Goal: Transaction & Acquisition: Purchase product/service

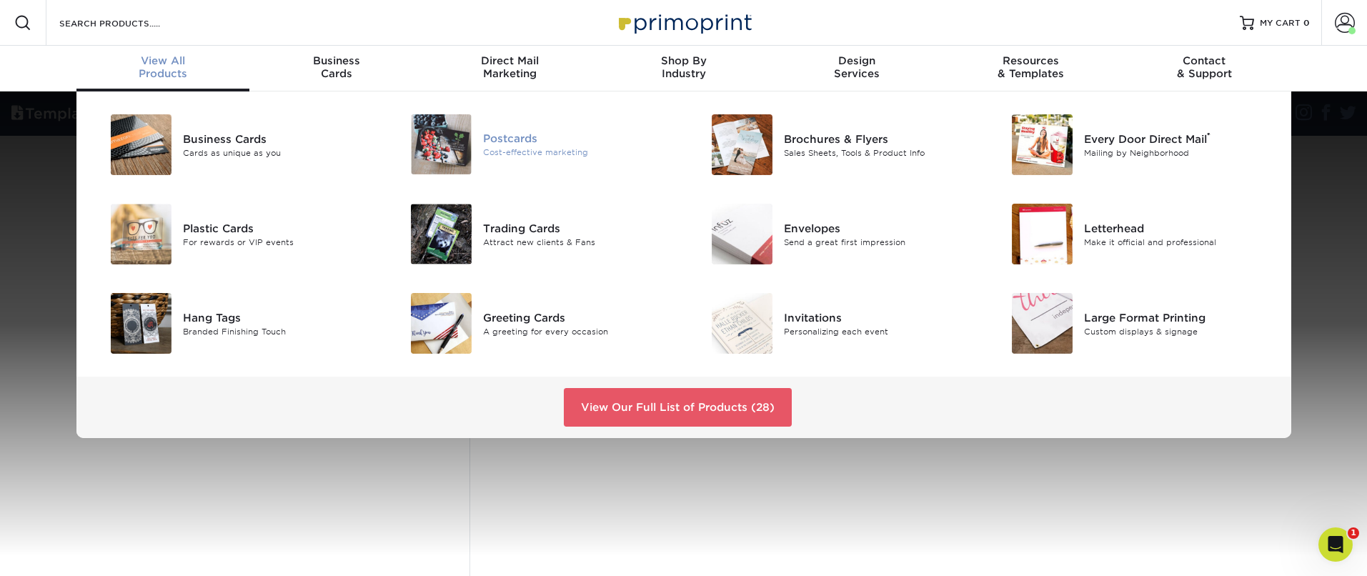
click at [424, 155] on img at bounding box center [441, 144] width 61 height 60
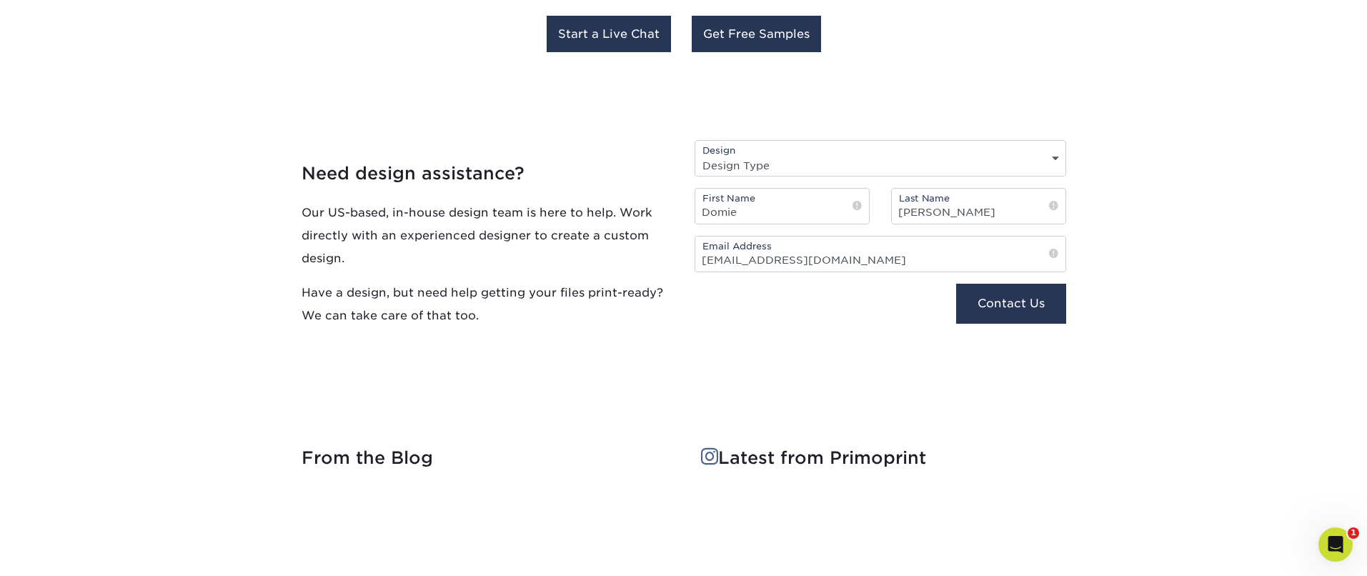
scroll to position [2195, 0]
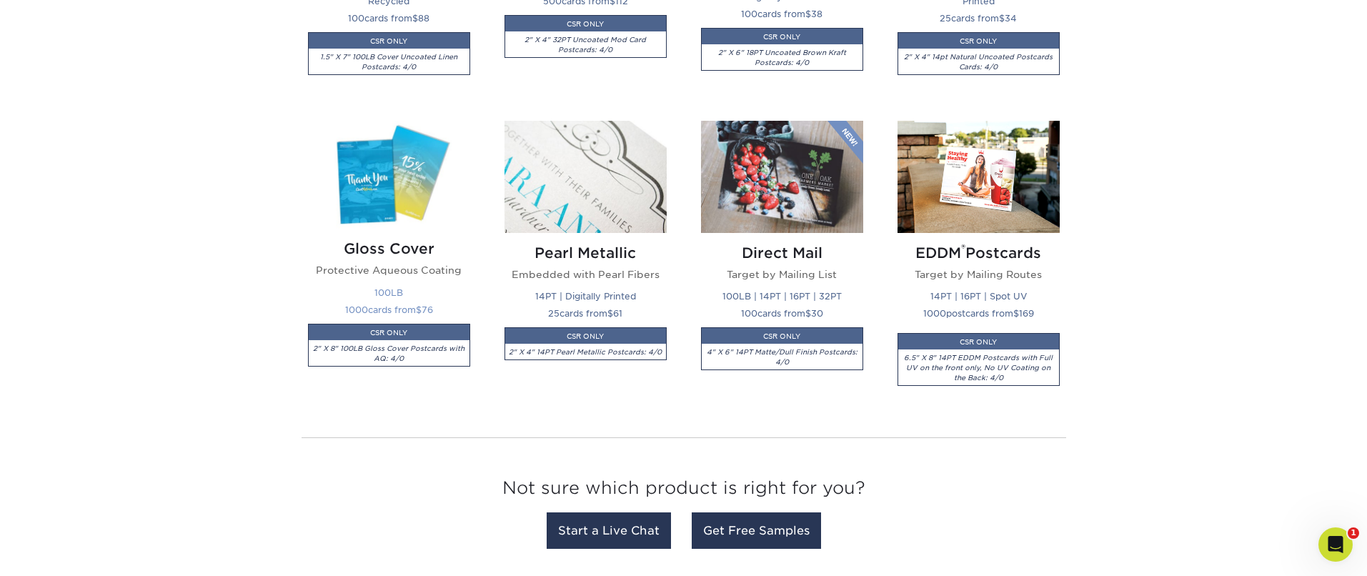
click at [327, 227] on img at bounding box center [389, 175] width 162 height 108
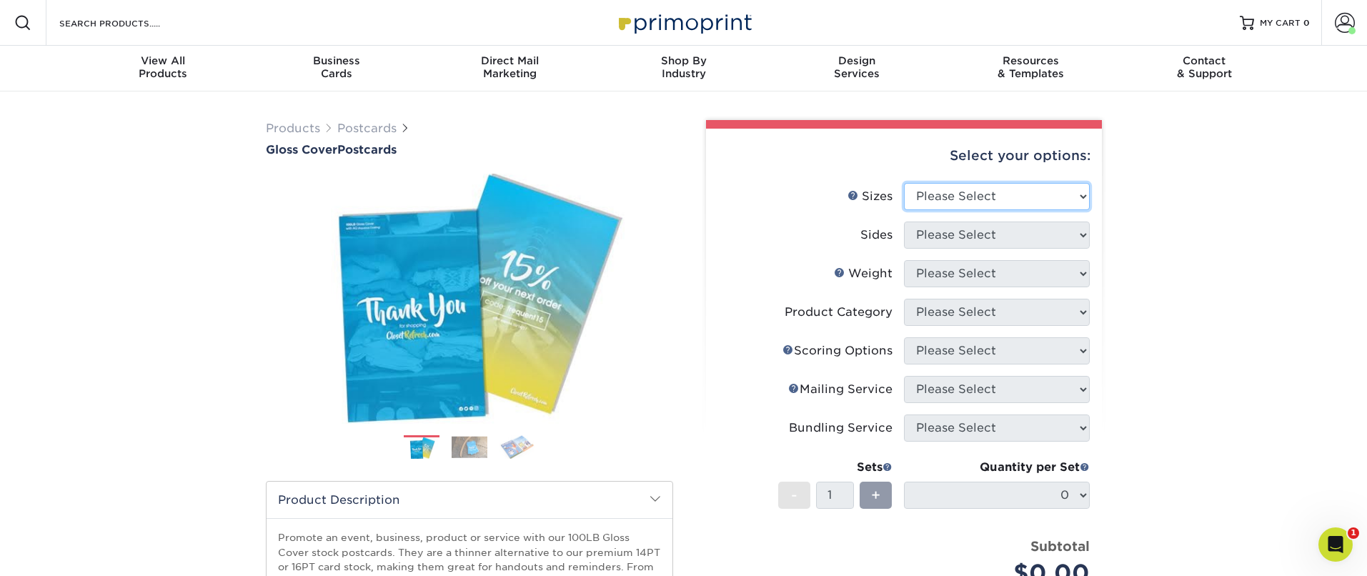
click at [954, 207] on select "Please Select 2" x 8" 3" x 4" 3" x 5" 3.5" x 8.5" 4" x 6" 4" x 9" 4.25" x 5.5" …" at bounding box center [997, 196] width 186 height 27
click at [1014, 200] on select "Please Select 2" x 8" 3" x 4" 3" x 5" 3.5" x 8.5" 4" x 6" 4" x 9" 4.25" x 5.5" …" at bounding box center [997, 196] width 186 height 27
select select "4.25x5.50"
click at [904, 183] on select "Please Select 2" x 8" 3" x 4" 3" x 5" 3.5" x 8.5" 4" x 6" 4" x 9" 4.25" x 5.5" …" at bounding box center [997, 196] width 186 height 27
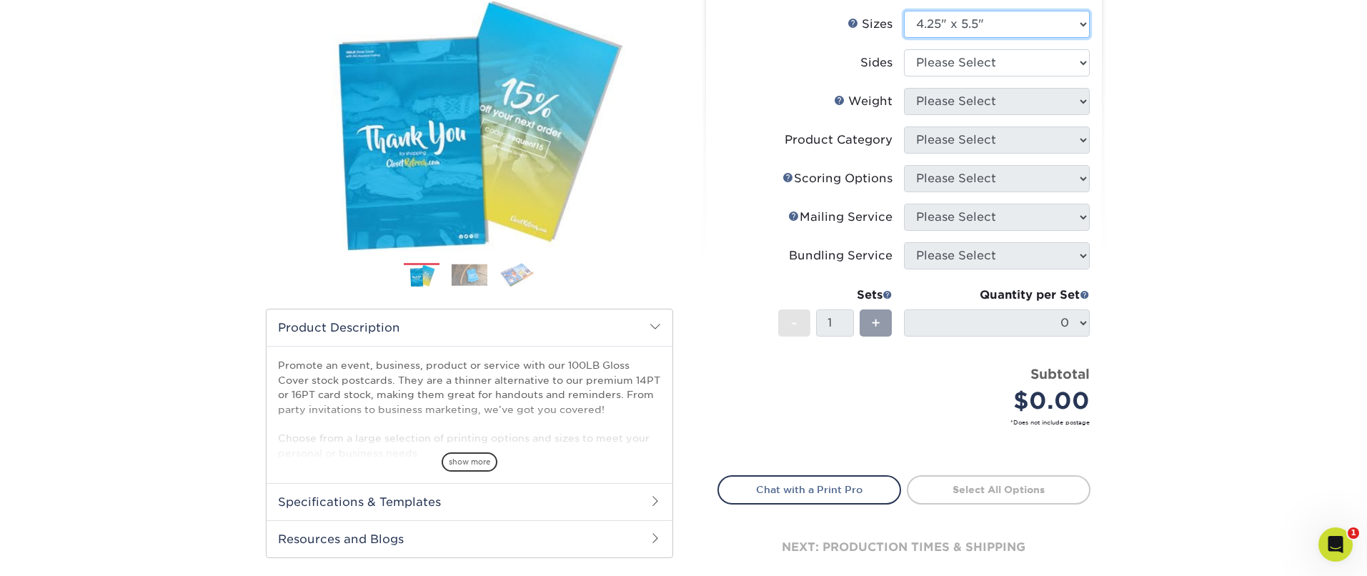
scroll to position [141, 0]
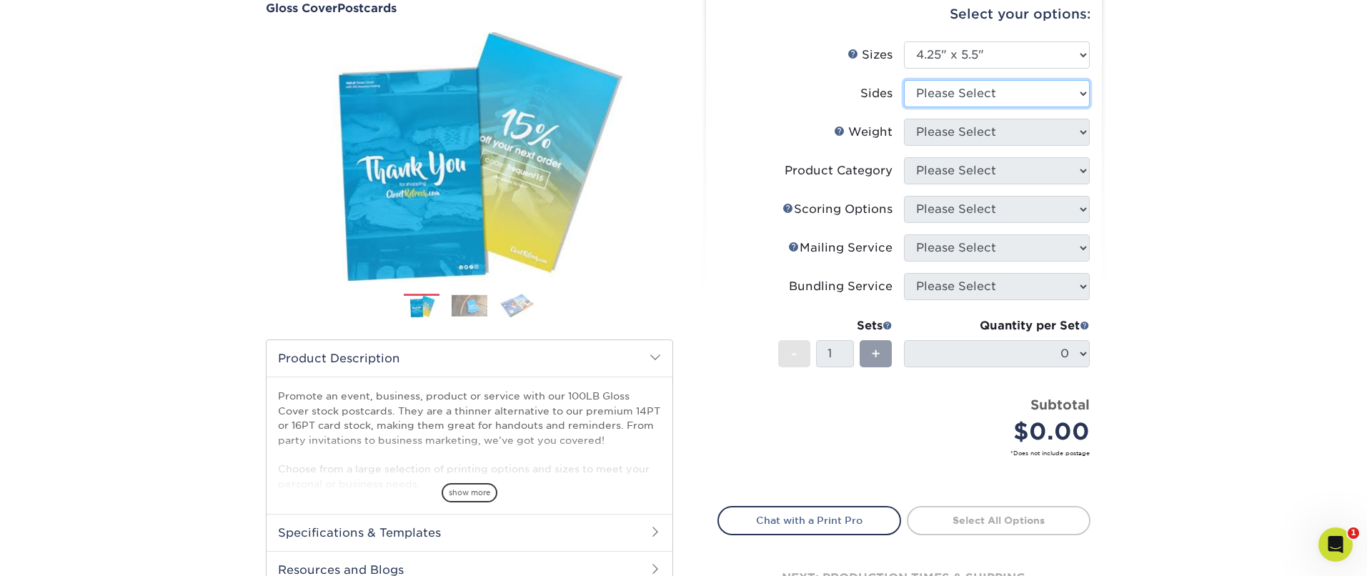
click at [943, 97] on select "Please Select Print Both Sides Print Front Only" at bounding box center [997, 93] width 186 height 27
select select "13abbda7-1d64-4f25-8bb2-c179b224825d"
click at [904, 80] on select "Please Select Print Both Sides Print Front Only" at bounding box center [997, 93] width 186 height 27
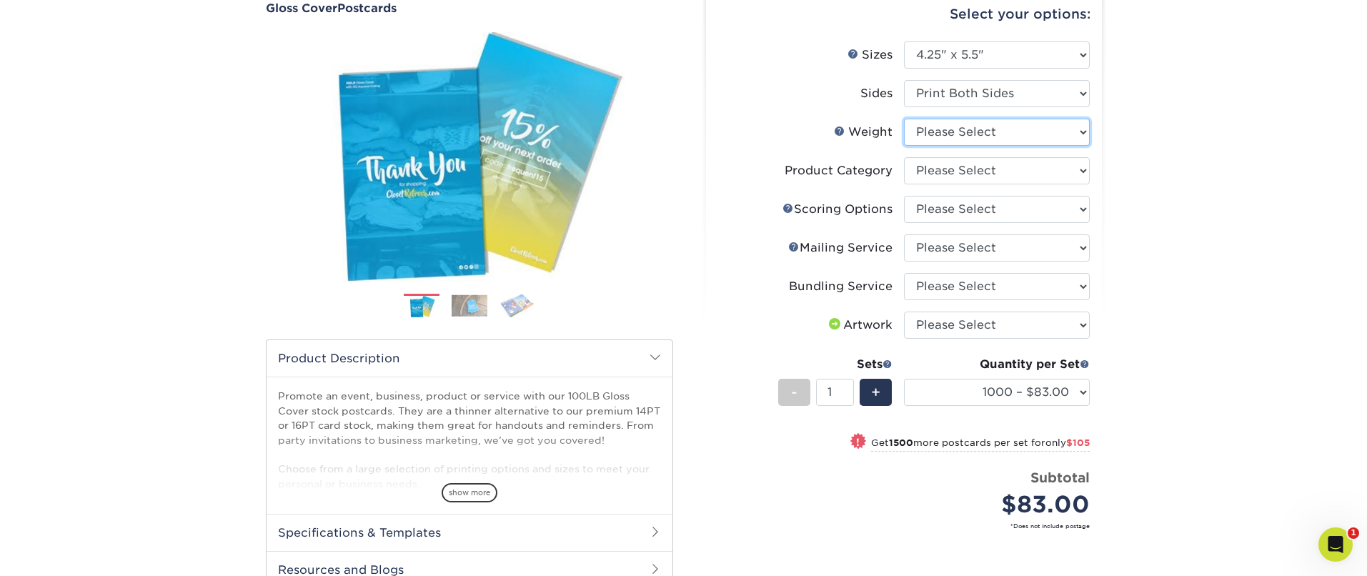
click at [983, 129] on select "Please Select 100LB" at bounding box center [997, 132] width 186 height 27
select select "100LB"
click at [904, 119] on select "Please Select 100LB" at bounding box center [997, 132] width 186 height 27
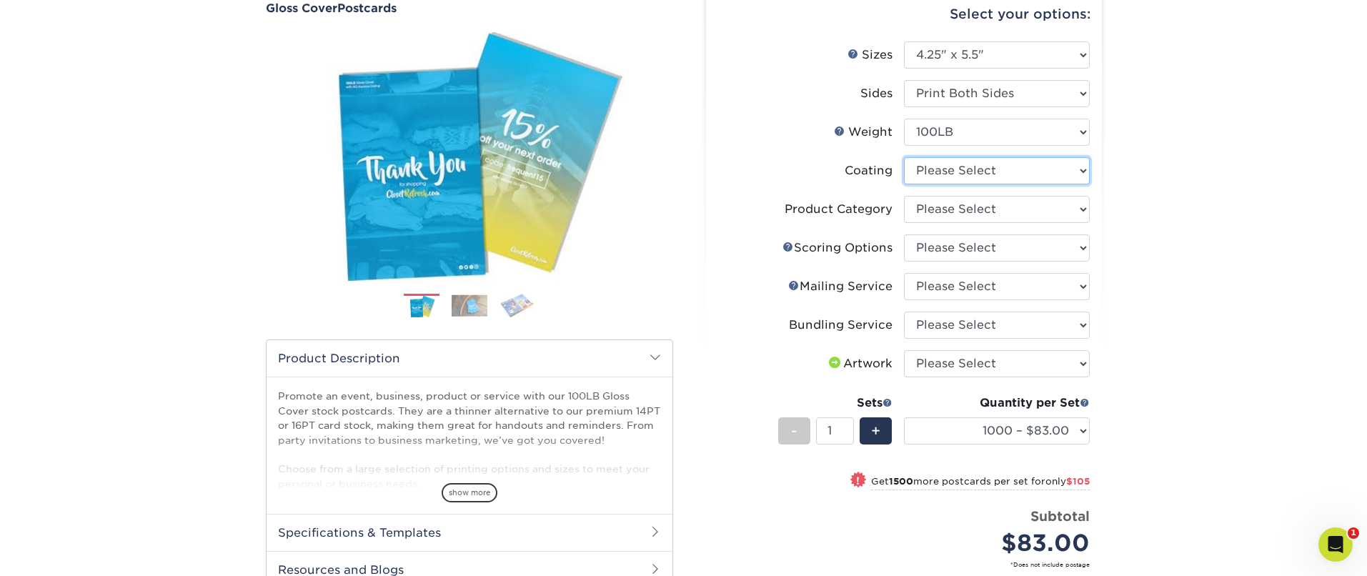
click at [1023, 175] on select at bounding box center [997, 170] width 186 height 27
select select "d41dab50-ff65-4f4f-bb17-2afe4d36ae33"
click at [904, 157] on select at bounding box center [997, 170] width 186 height 27
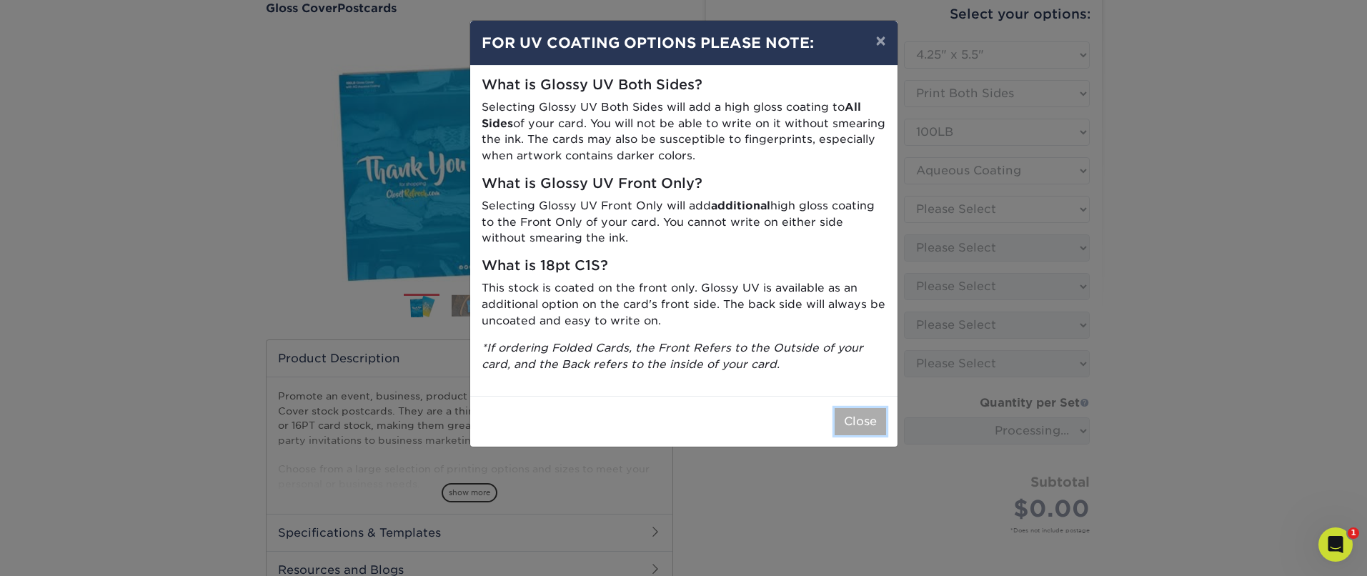
click at [865, 422] on button "Close" at bounding box center [860, 421] width 51 height 27
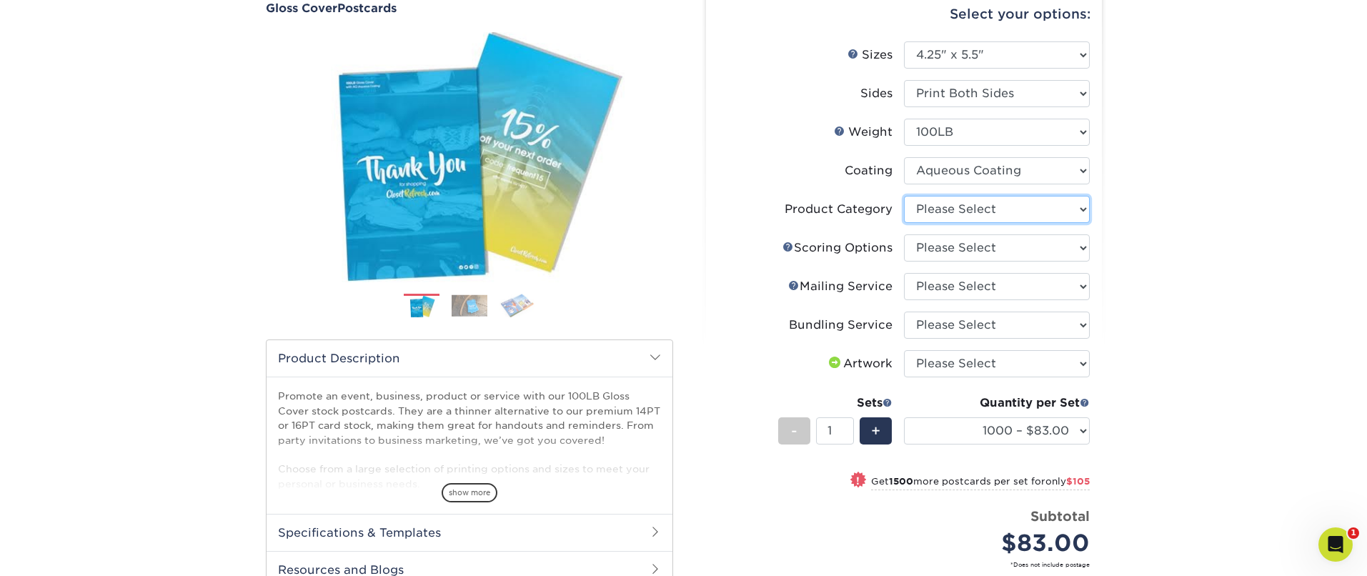
click at [1027, 214] on select "Please Select Postcards" at bounding box center [997, 209] width 186 height 27
select select "9b7272e0-d6c8-4c3c-8e97-d3a1bcdab858"
click at [904, 196] on select "Please Select Postcards" at bounding box center [997, 209] width 186 height 27
click at [1023, 249] on select "Please Select No Scoring One Score Score in Half" at bounding box center [997, 247] width 186 height 27
click at [904, 234] on select "Please Select No Scoring One Score Score in Half" at bounding box center [997, 247] width 186 height 27
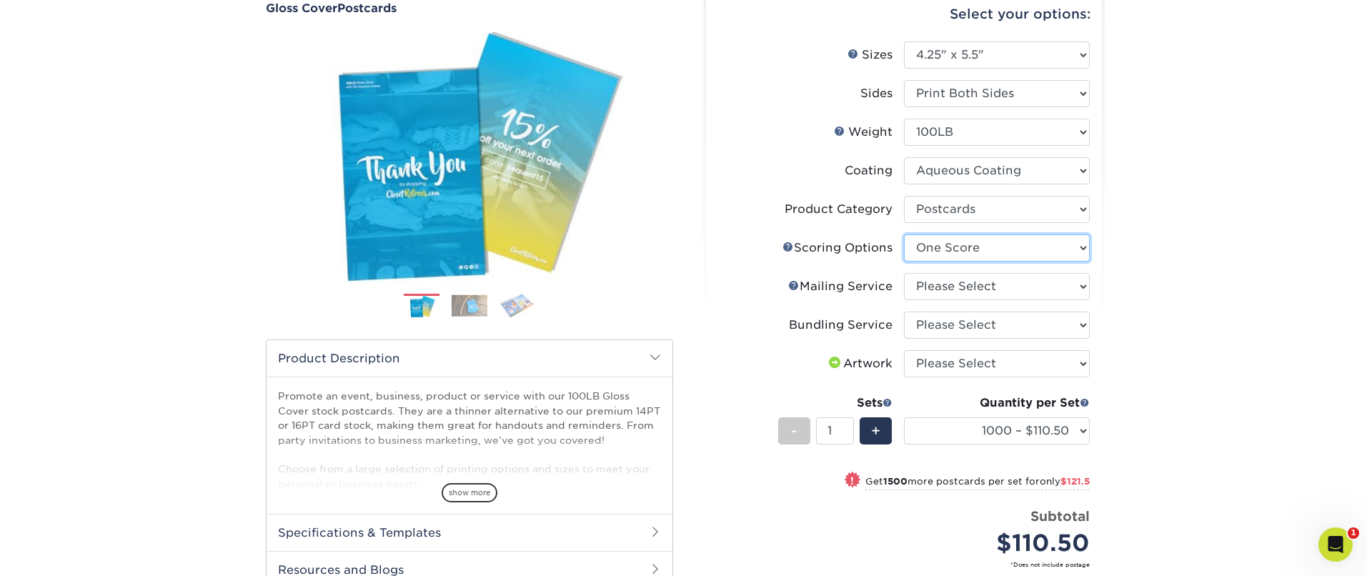
click at [940, 245] on select "Please Select No Scoring One Score Score in Half" at bounding box center [997, 247] width 186 height 27
select select "b23166fa-223a-4016-b2d3-d3438452c7d9"
click at [904, 234] on select "Please Select No Scoring One Score Score in Half" at bounding box center [997, 247] width 186 height 27
click at [962, 292] on select "Please Select No Direct Mailing Service No, I will mail/stamp/imprint Direct Ma…" at bounding box center [997, 286] width 186 height 27
select select "3e5e9bdd-d78a-4c28-a41d-fe1407925ca6"
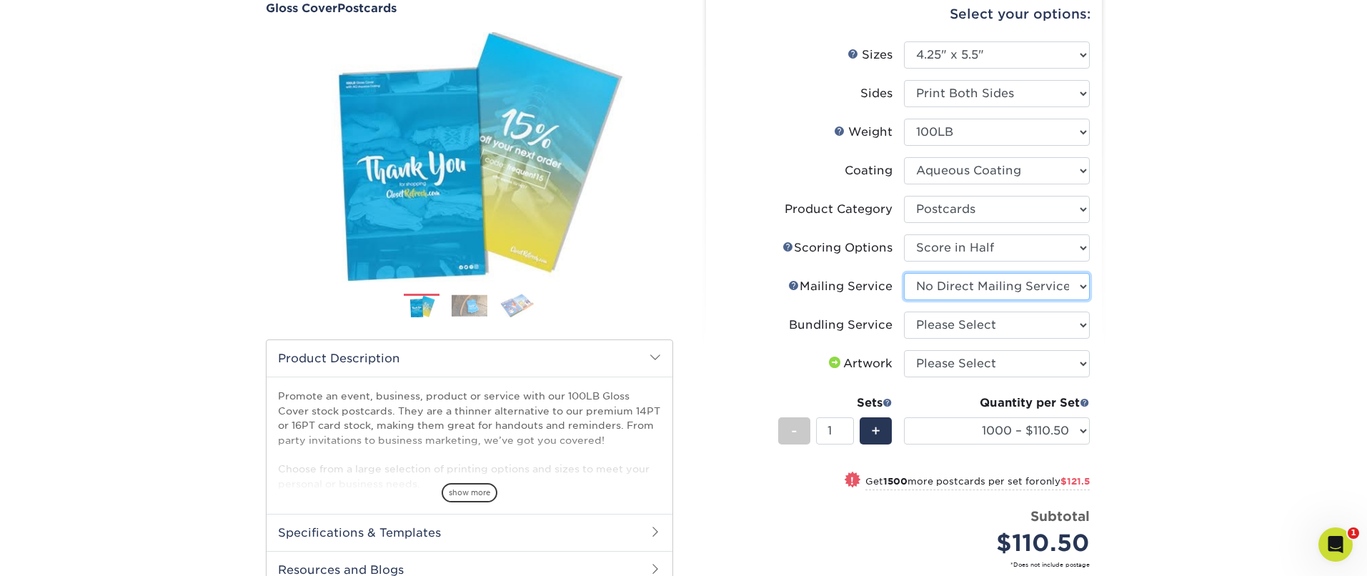
click at [904, 273] on select "Please Select No Direct Mailing Service No, I will mail/stamp/imprint Direct Ma…" at bounding box center [997, 286] width 186 height 27
click at [991, 333] on select "Please Select No Bundling Services Yes, Bundles of 50 (+2 Days) Yes, Bundles of…" at bounding box center [997, 325] width 186 height 27
select select "58689abb-25c0-461c-a4c3-a80b627d6649"
click at [904, 312] on select "Please Select No Bundling Services Yes, Bundles of 50 (+2 Days) Yes, Bundles of…" at bounding box center [997, 325] width 186 height 27
click at [952, 366] on select "Please Select I will upload files I need a design - $150" at bounding box center [997, 363] width 186 height 27
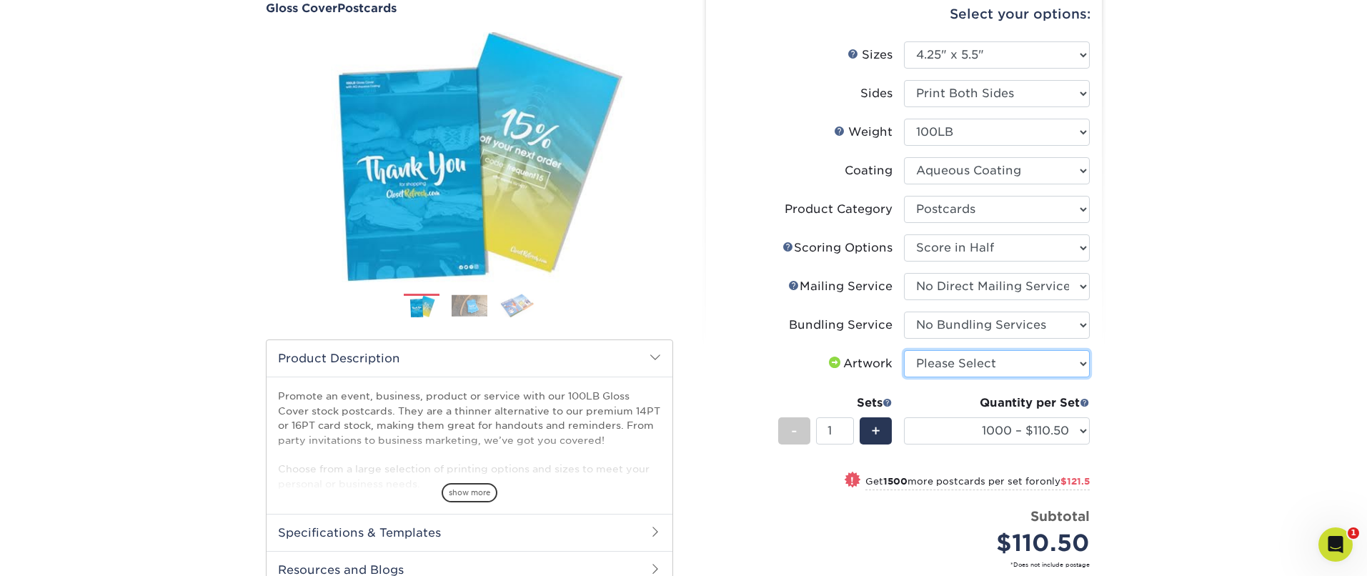
select select "upload"
click at [904, 350] on select "Please Select I will upload files I need a design - $150" at bounding box center [997, 363] width 186 height 27
click at [1042, 435] on select "1000 – $110.50 2500 – $232.00 5000 – $401.50 10000 – $782.50 15000 – $1162.50 2…" at bounding box center [997, 430] width 186 height 27
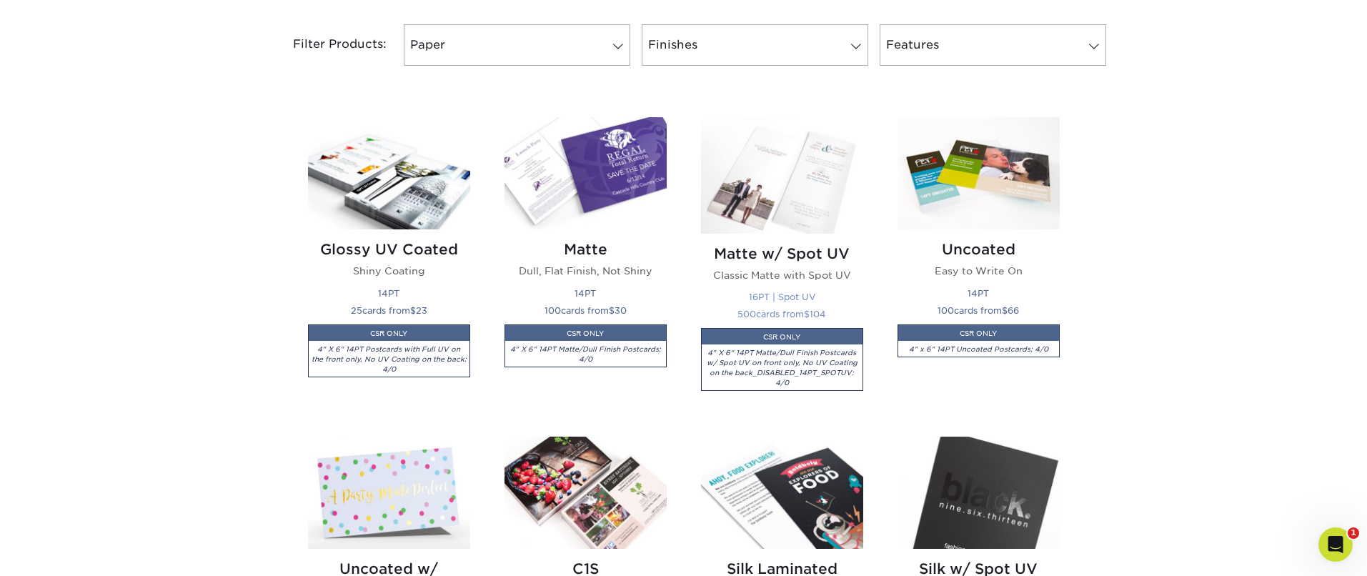
scroll to position [574, 0]
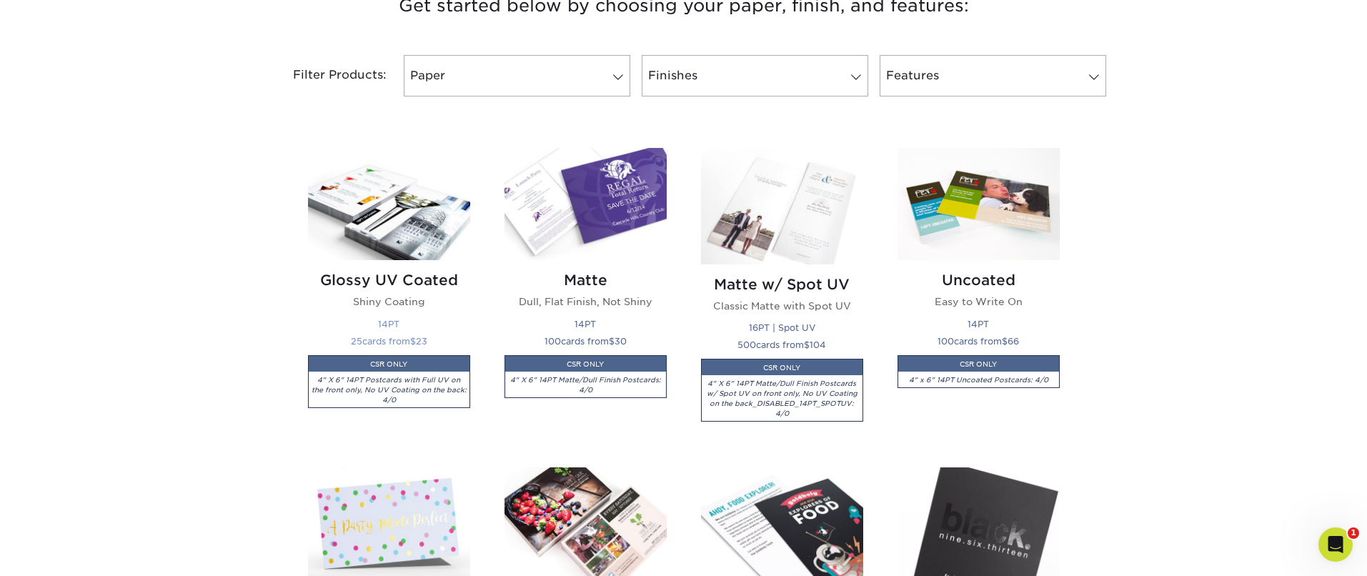
click at [394, 259] on img at bounding box center [389, 204] width 162 height 112
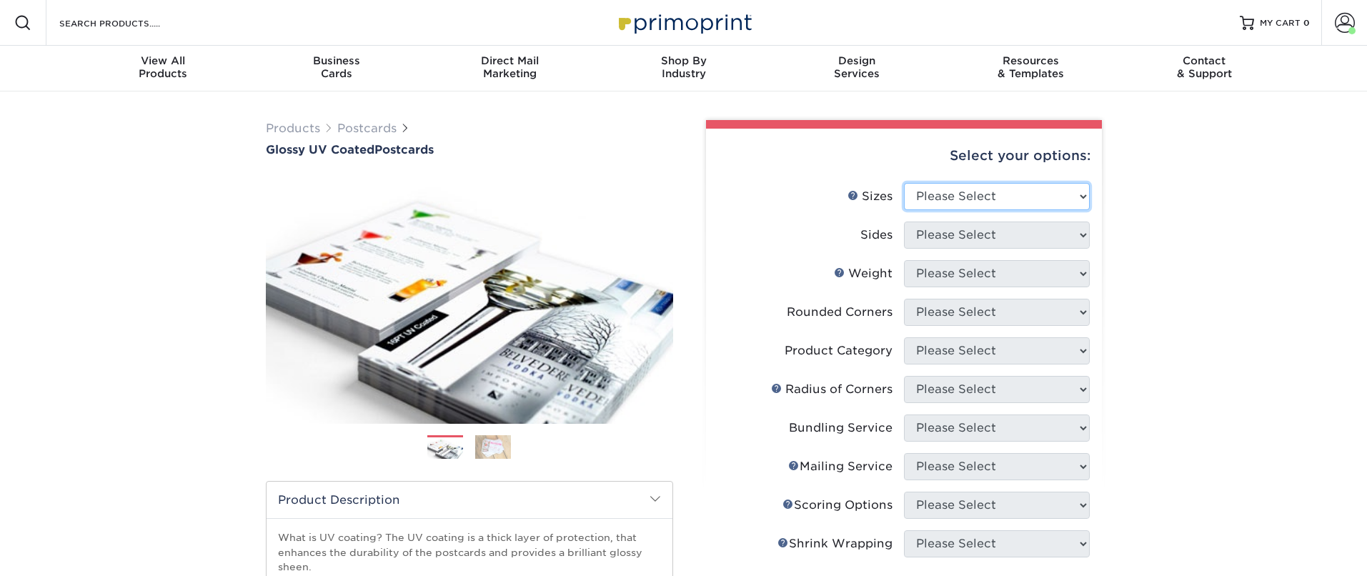
click at [975, 193] on select "Please Select 1.5" x 7" 2" x 4" 2" x 6" 2" x 7" 2" x 8" 2.12" x 5.5" 2.12" x 5.…" at bounding box center [997, 196] width 186 height 27
select select "4.25x5.50"
click at [904, 183] on select "Please Select 1.5" x 7" 2" x 4" 2" x 6" 2" x 7" 2" x 8" 2.12" x 5.5" 2.12" x 5.…" at bounding box center [997, 196] width 186 height 27
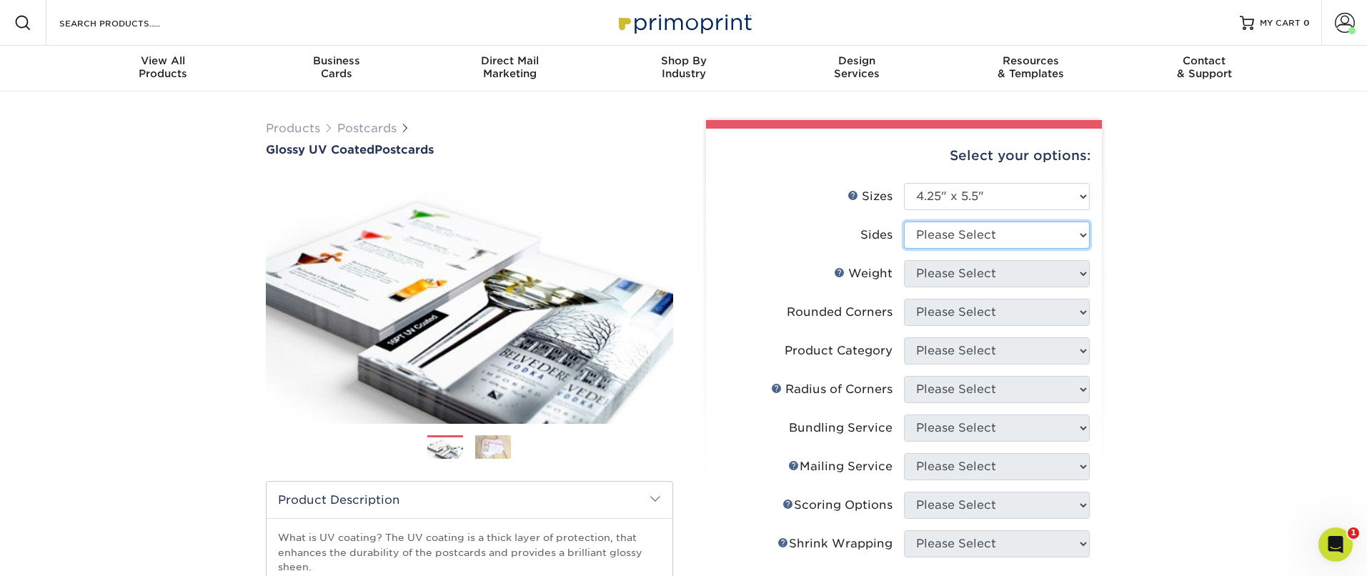
click at [986, 233] on select "Please Select Print Both Sides Print Front Only" at bounding box center [997, 235] width 186 height 27
select select "13abbda7-1d64-4f25-8bb2-c179b224825d"
click at [904, 222] on select "Please Select Print Both Sides Print Front Only" at bounding box center [997, 235] width 186 height 27
click at [1004, 282] on select "Please Select 16PT 14PT 18PT C1S" at bounding box center [997, 273] width 186 height 27
select select "14PT"
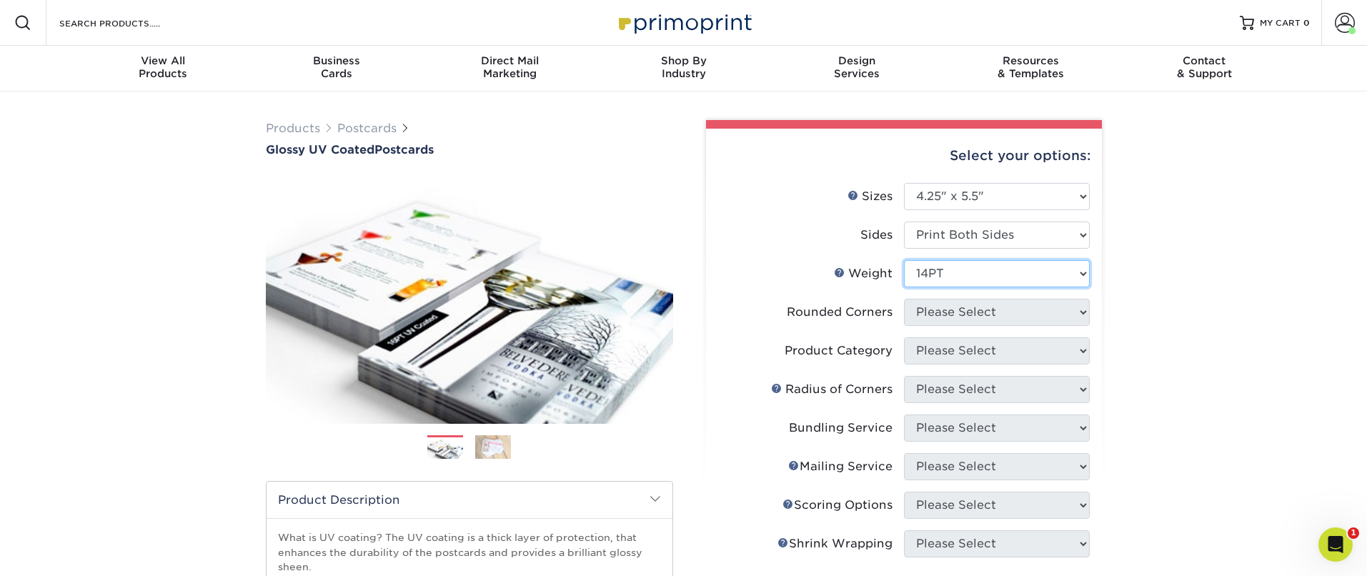
click at [904, 260] on select "Please Select 16PT 14PT 18PT C1S" at bounding box center [997, 273] width 186 height 27
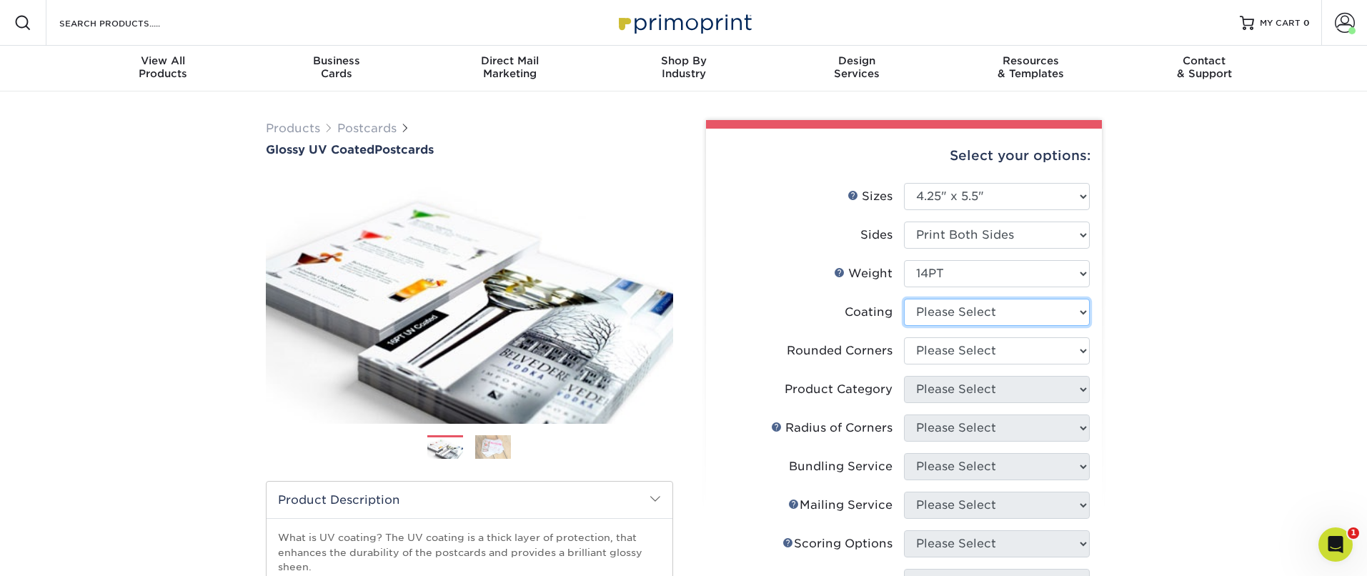
click at [994, 314] on select at bounding box center [997, 312] width 186 height 27
select select "ae367451-b2b8-45df-a344-0f05b6a12993"
click at [904, 299] on select at bounding box center [997, 312] width 186 height 27
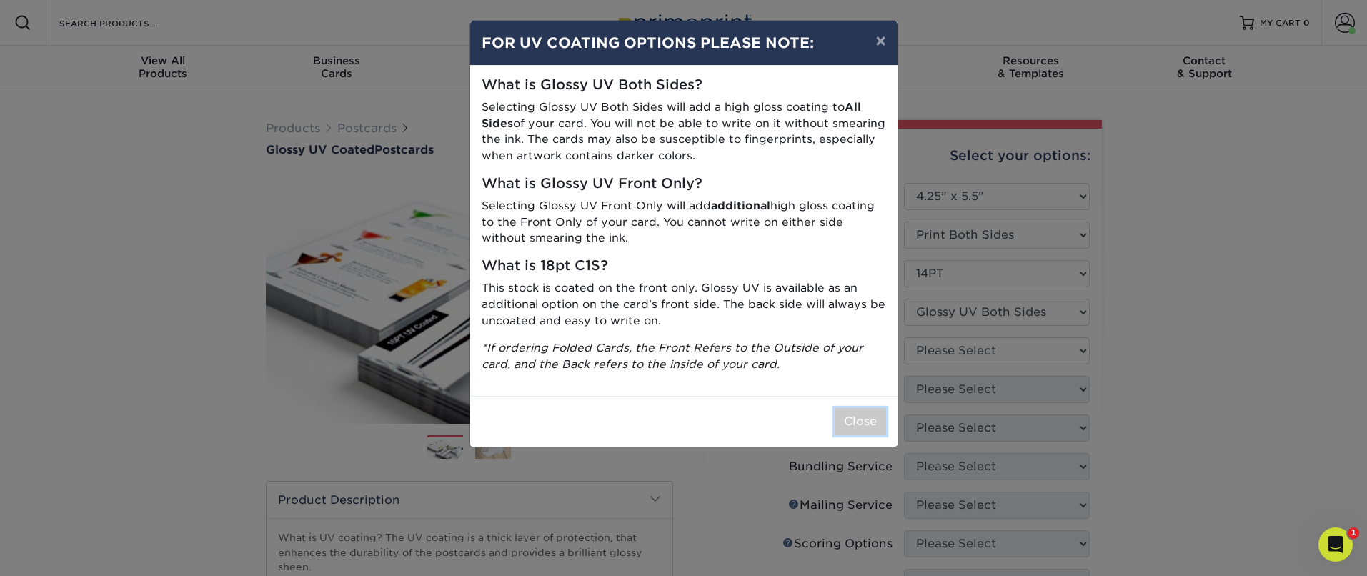
drag, startPoint x: 869, startPoint y: 426, endPoint x: 936, endPoint y: 423, distance: 67.2
click at [870, 426] on button "Close" at bounding box center [860, 421] width 51 height 27
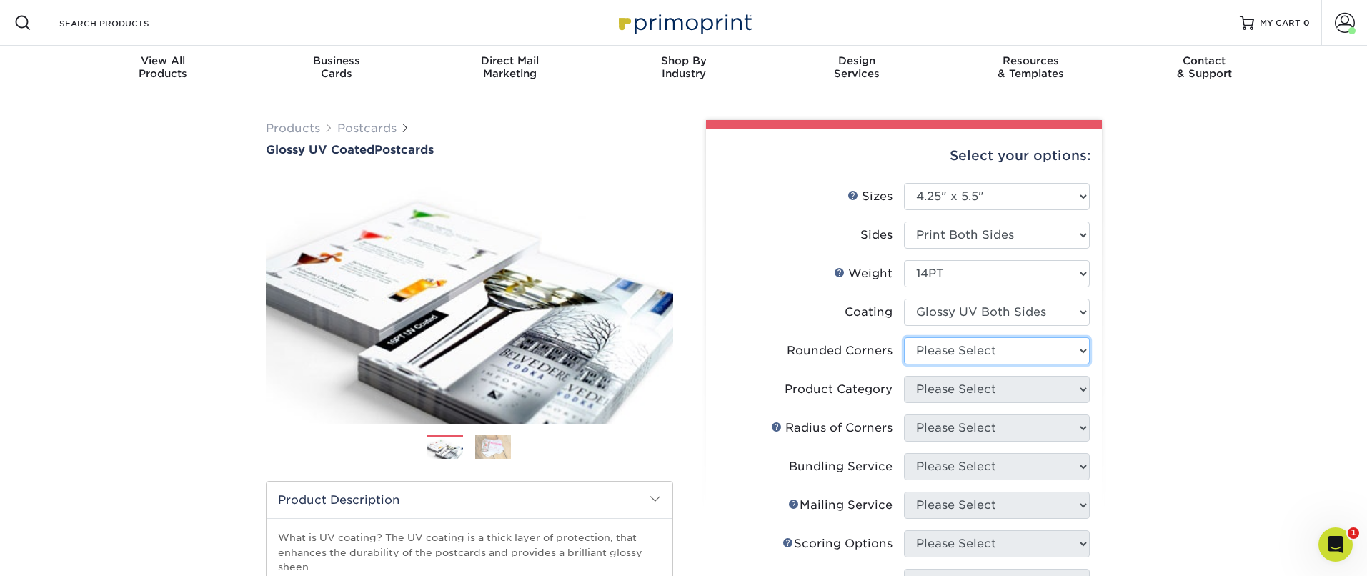
click at [975, 358] on select "Please Select Yes - Round 4 Corners No" at bounding box center [997, 350] width 186 height 27
select select "0"
click at [904, 337] on select "Please Select Yes - Round 4 Corners No" at bounding box center [997, 350] width 186 height 27
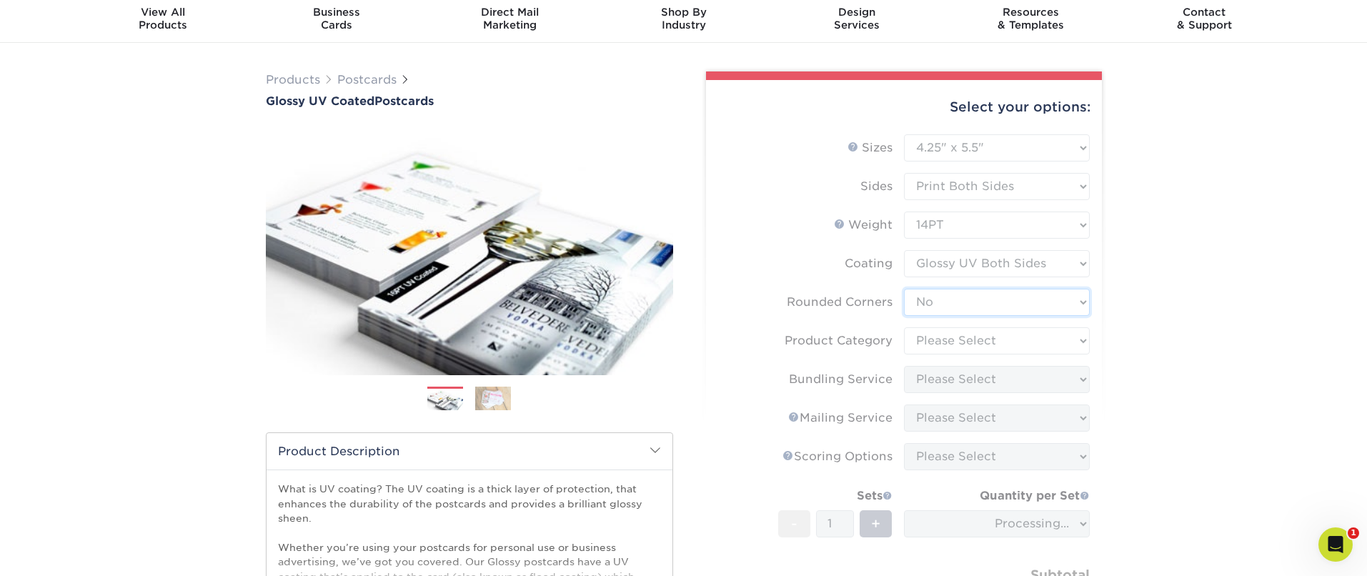
scroll to position [50, 0]
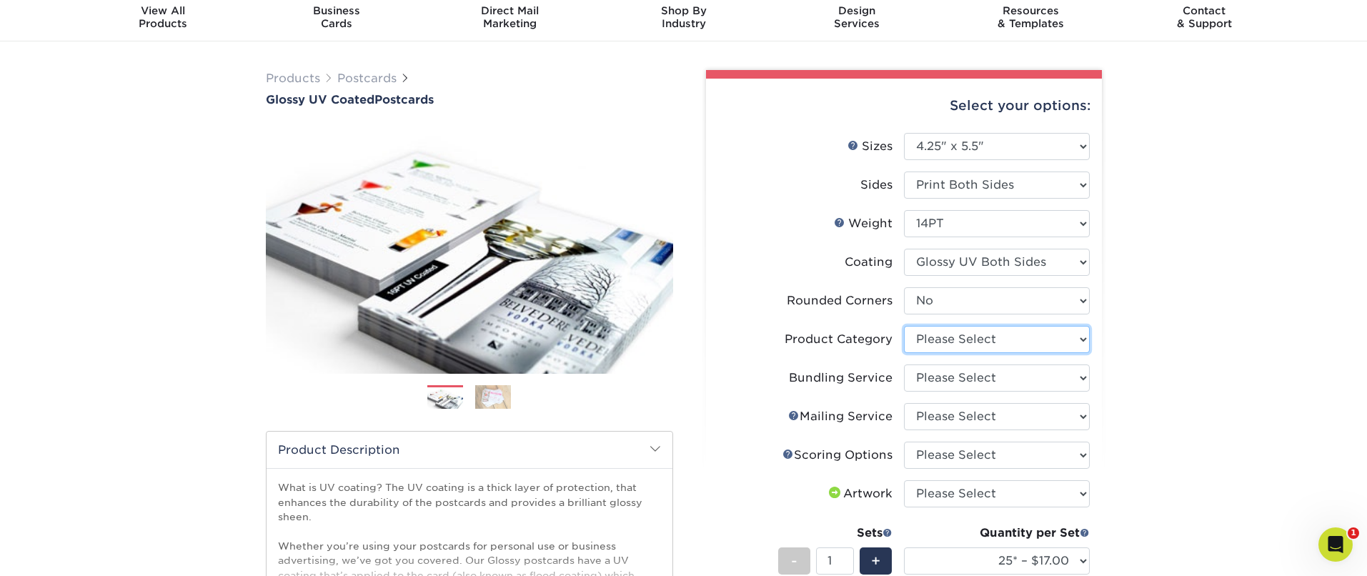
click at [1000, 343] on select "Please Select Postcards" at bounding box center [997, 339] width 186 height 27
click at [957, 341] on select "Please Select Postcards" at bounding box center [997, 339] width 186 height 27
select select "9b7272e0-d6c8-4c3c-8e97-d3a1bcdab858"
click at [904, 326] on select "Please Select Postcards" at bounding box center [997, 339] width 186 height 27
click at [962, 379] on select "Please Select No Bundling Services Yes, Bundles of 50 (+2 Days) Yes, Bundles of…" at bounding box center [997, 377] width 186 height 27
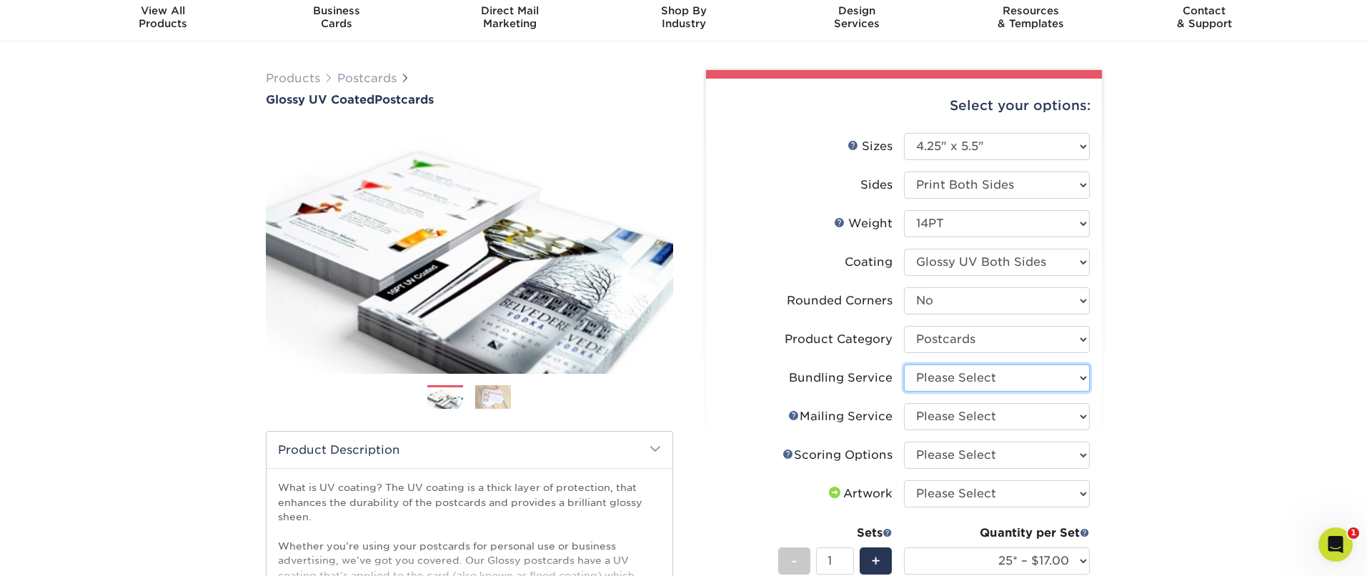
select select "58689abb-25c0-461c-a4c3-a80b627d6649"
click at [904, 364] on select "Please Select No Bundling Services Yes, Bundles of 50 (+2 Days) Yes, Bundles of…" at bounding box center [997, 377] width 186 height 27
click at [959, 419] on select "Please Select No Direct Mailing Service No, I will mail/stamp/imprint Direct Ma…" at bounding box center [997, 416] width 186 height 27
select select "3e5e9bdd-d78a-4c28-a41d-fe1407925ca6"
click at [904, 403] on select "Please Select No Direct Mailing Service No, I will mail/stamp/imprint Direct Ma…" at bounding box center [997, 416] width 186 height 27
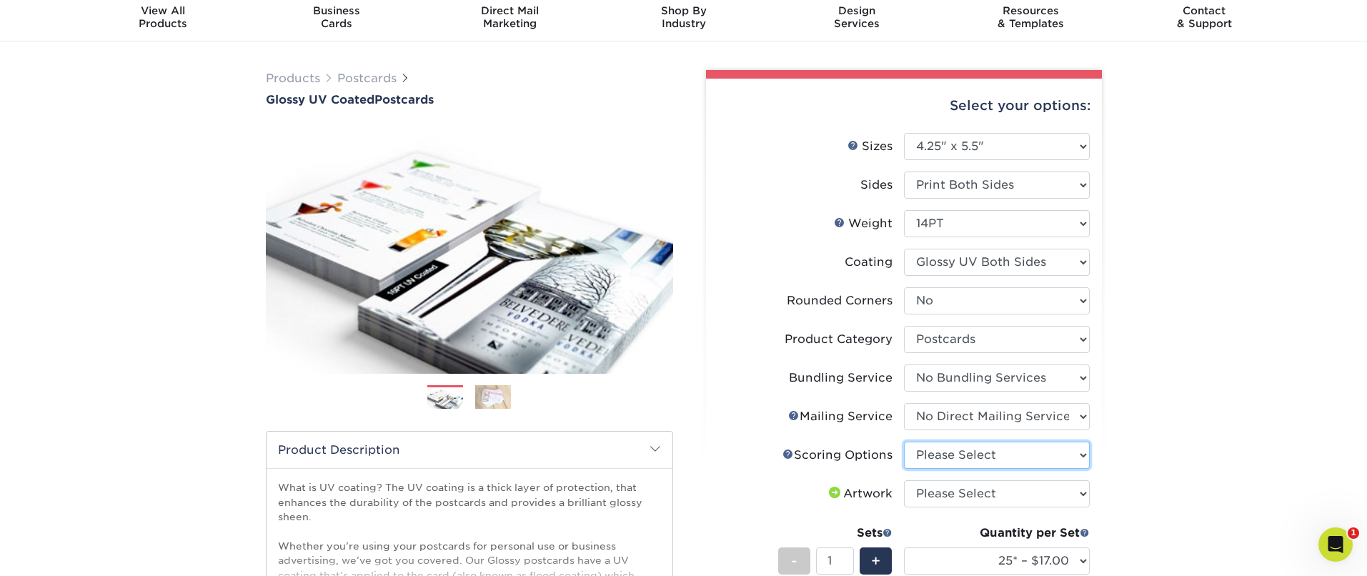
click at [943, 457] on select "Please Select No Scoring One Score Score in Half" at bounding box center [997, 455] width 186 height 27
select select "b23166fa-223a-4016-b2d3-d3438452c7d9"
click at [904, 442] on select "Please Select No Scoring One Score Score in Half" at bounding box center [997, 455] width 186 height 27
drag, startPoint x: 1017, startPoint y: 477, endPoint x: 735, endPoint y: 101, distance: 470.6
click at [833, 177] on ul "Sizes Help Sizes Please Select 1.5" x 7" 2" x 4" 2" x 6" 2" x 7" 2" x 8" 2.12" …" at bounding box center [903, 426] width 373 height 587
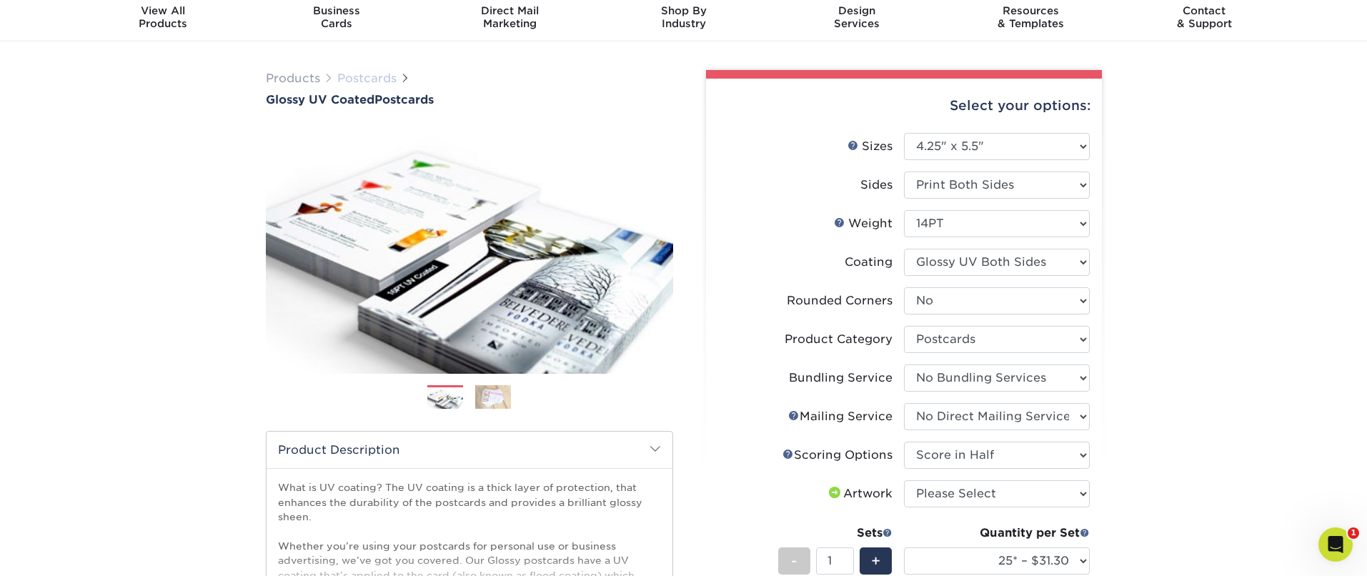
click at [362, 81] on link "Postcards" at bounding box center [366, 78] width 59 height 14
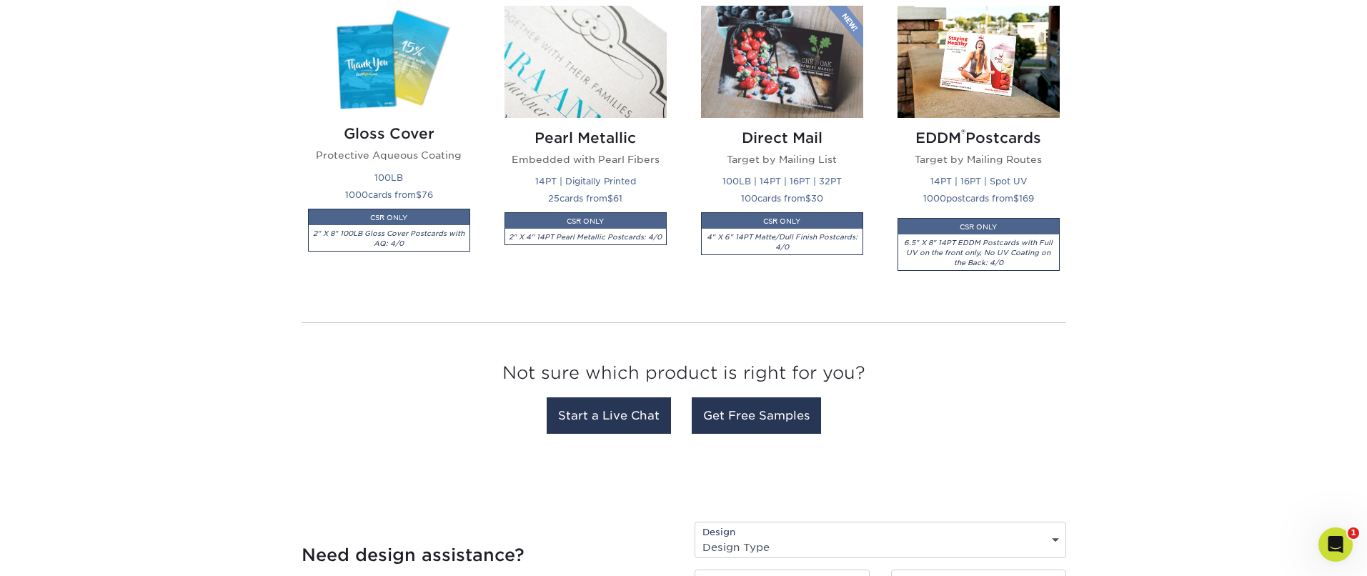
scroll to position [2314, 0]
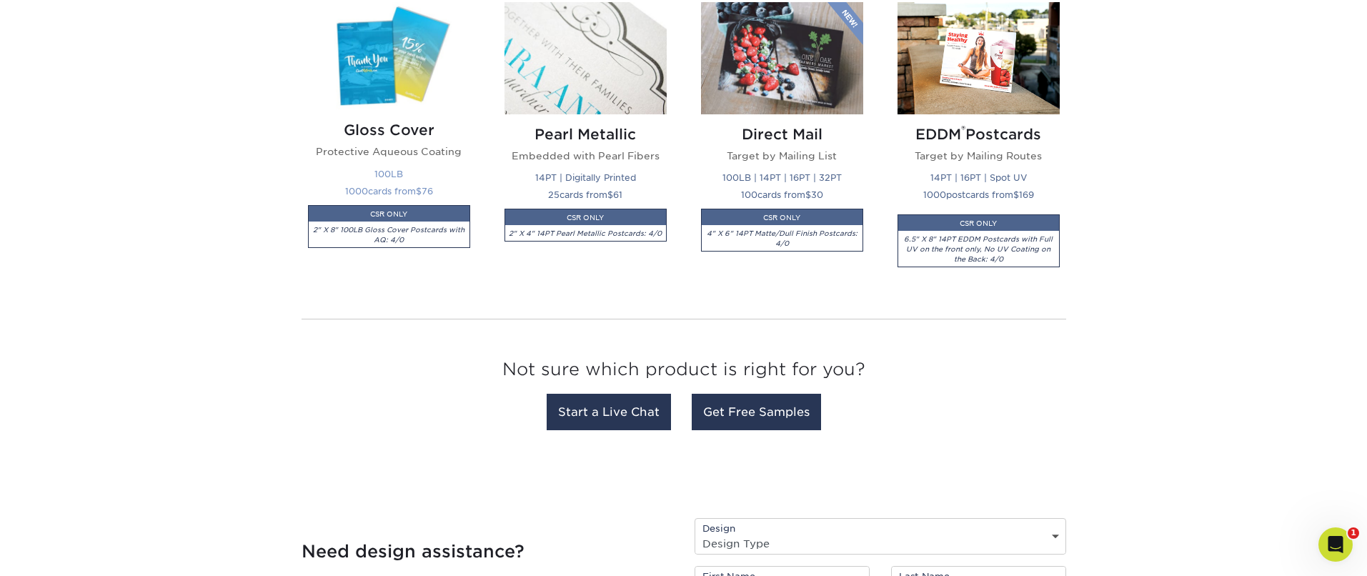
click at [395, 38] on img at bounding box center [389, 56] width 162 height 108
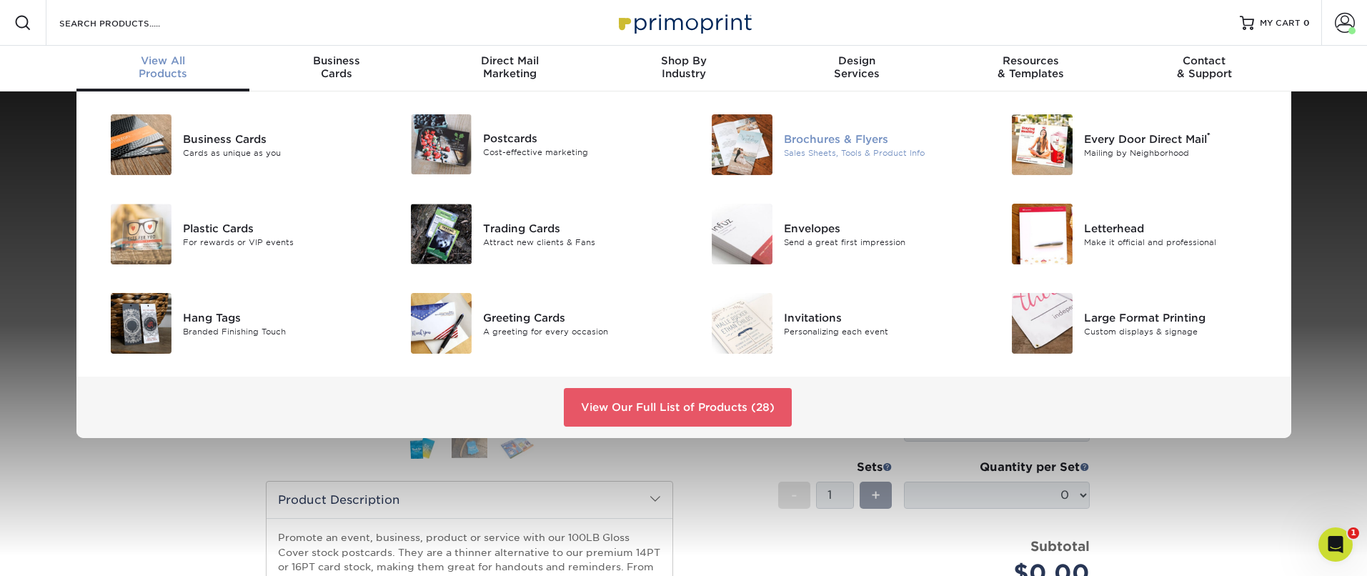
click at [732, 155] on img at bounding box center [742, 144] width 61 height 61
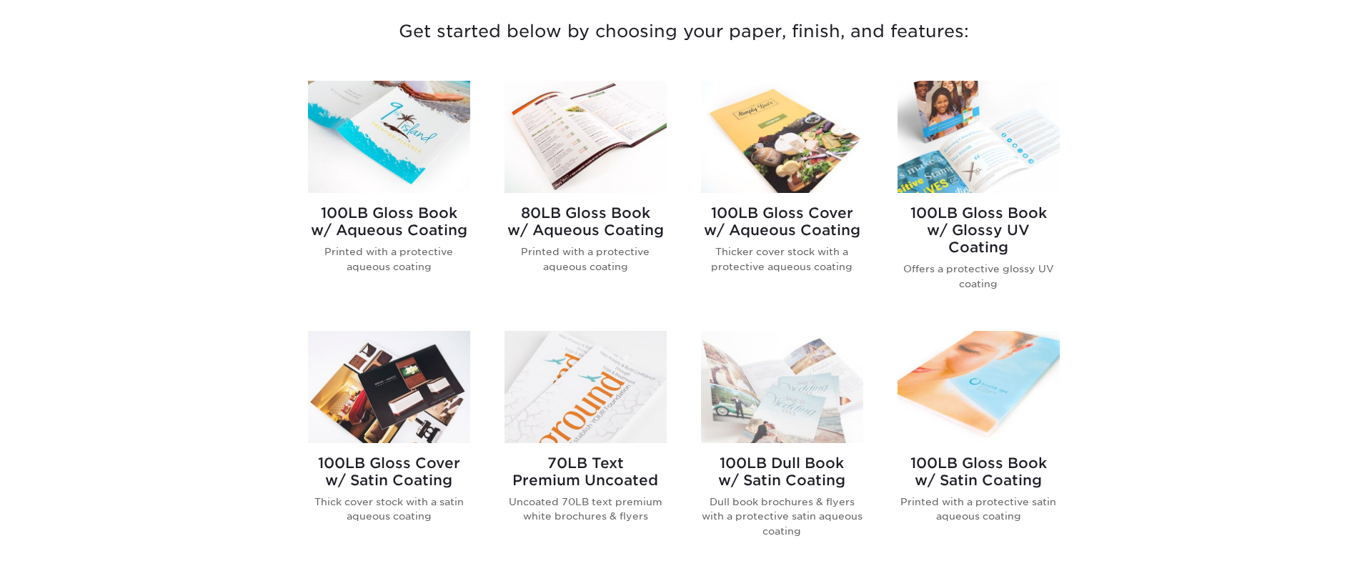
scroll to position [562, 0]
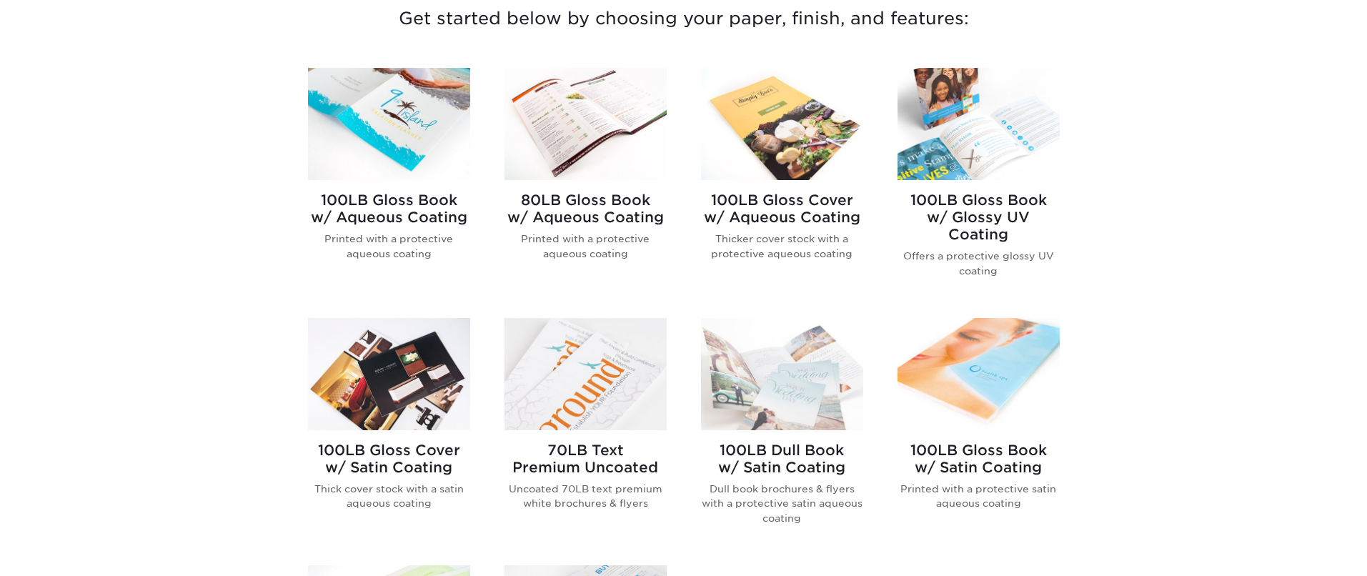
click at [386, 165] on img at bounding box center [389, 124] width 162 height 112
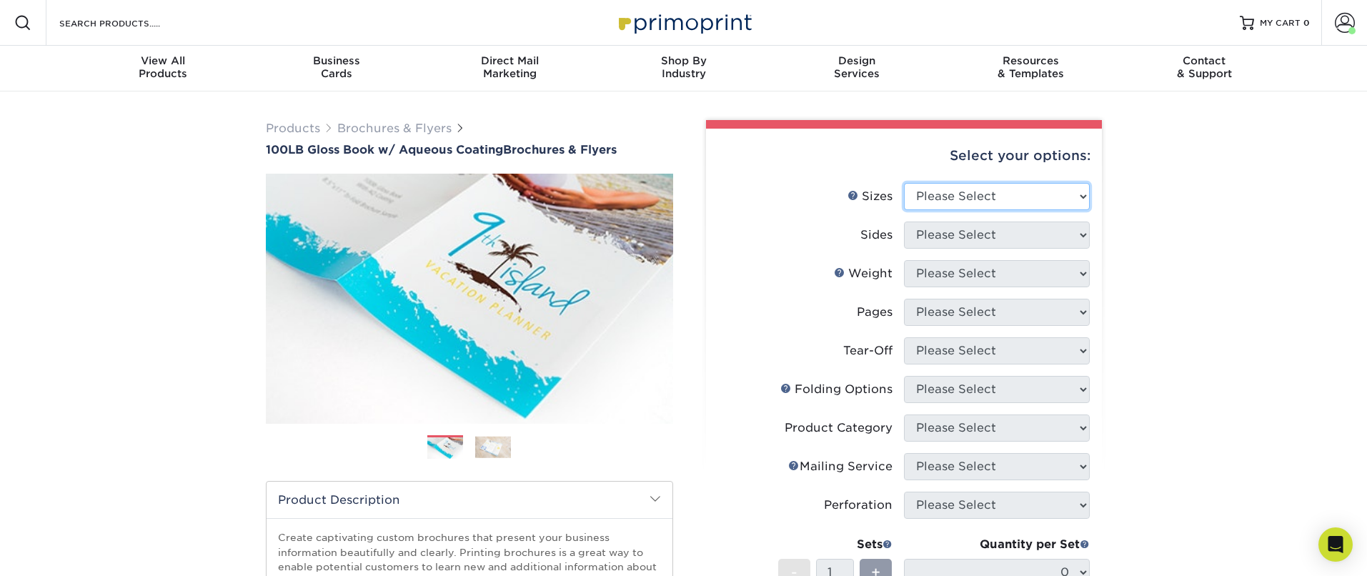
click at [996, 202] on select "Please Select 3.5" x 8.5" 3.5" x 11" 3.67" x 8.5" 4" x 6" 4" x 8.5" 4" x 9" 4" …" at bounding box center [997, 196] width 186 height 27
select select "4.25x5.50"
click at [904, 183] on select "Please Select 3.5" x 8.5" 3.5" x 11" 3.67" x 8.5" 4" x 6" 4" x 8.5" 4" x 9" 4" …" at bounding box center [997, 196] width 186 height 27
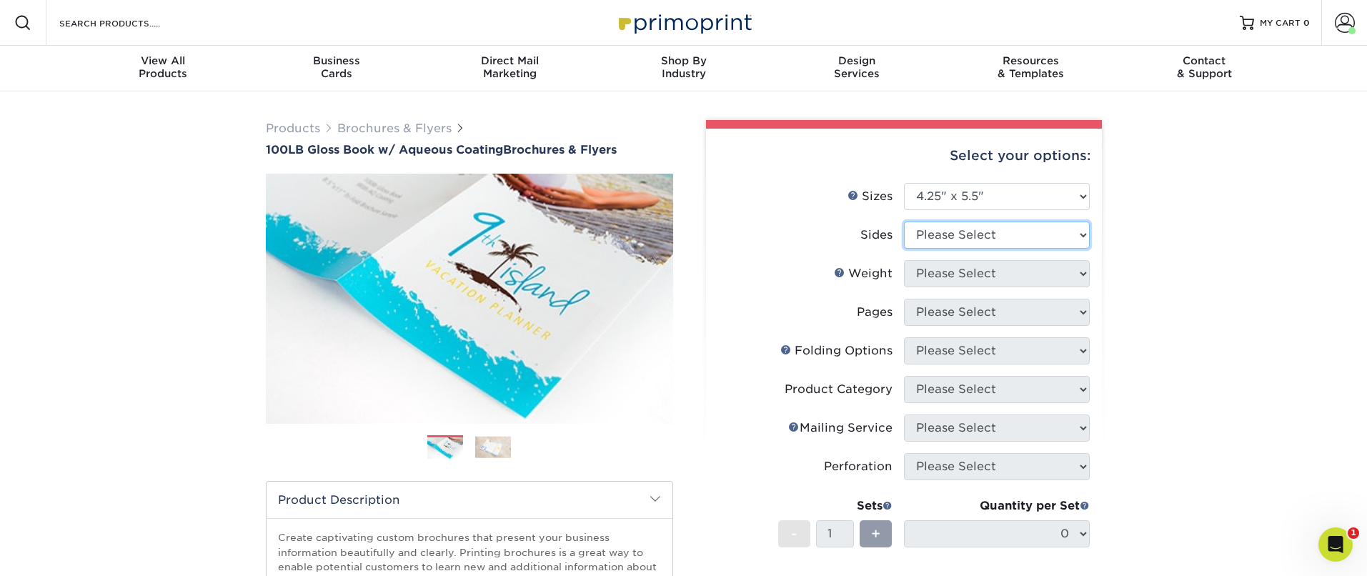
click at [996, 233] on select "Please Select Print Both Sides Print Front Only" at bounding box center [997, 235] width 186 height 27
select select "13abbda7-1d64-4f25-8bb2-c179b224825d"
click at [904, 222] on select "Please Select Print Both Sides Print Front Only" at bounding box center [997, 235] width 186 height 27
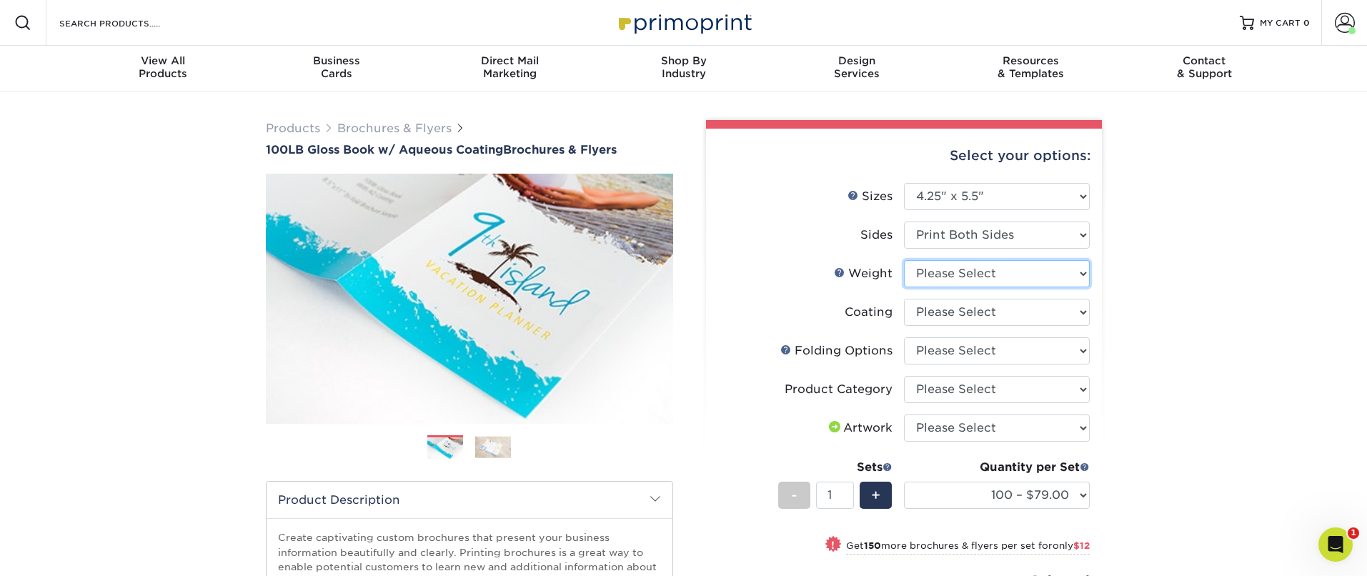
click at [999, 278] on select "Please Select 100LB" at bounding box center [997, 273] width 186 height 27
select select "100LB"
click at [904, 260] on select "Please Select 100LB" at bounding box center [997, 273] width 186 height 27
click at [990, 312] on select at bounding box center [997, 312] width 186 height 27
select select "d41dab50-ff65-4f4f-bb17-2afe4d36ae33"
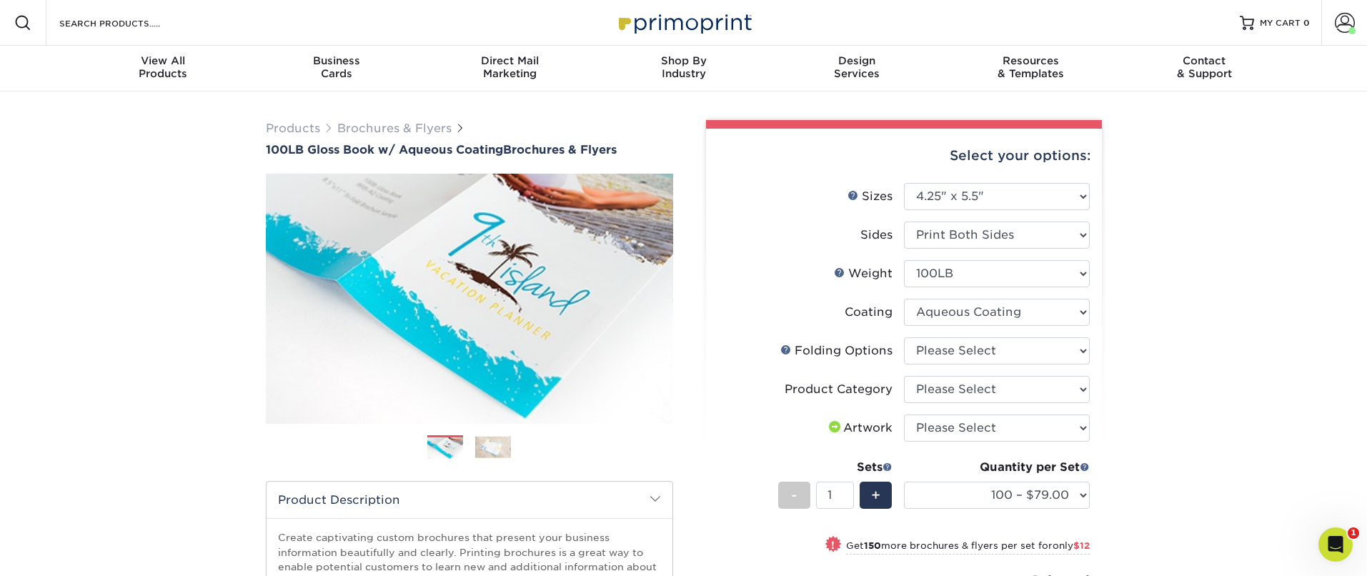
click at [904, 299] on select at bounding box center [997, 312] width 186 height 27
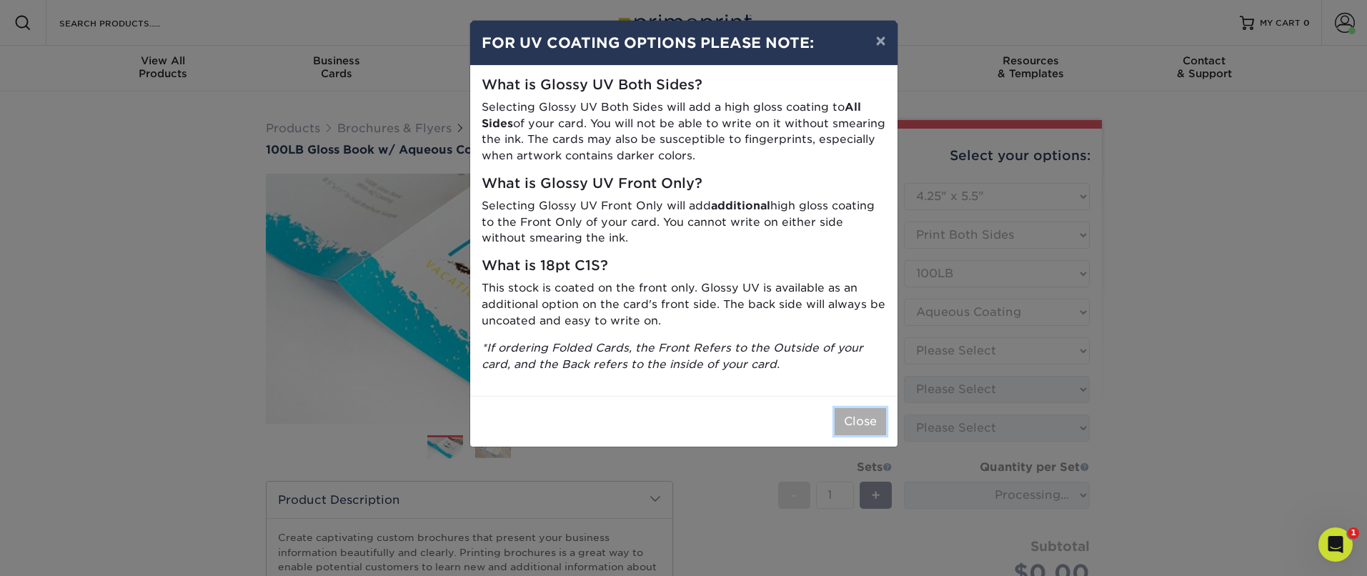
click at [878, 427] on button "Close" at bounding box center [860, 421] width 51 height 27
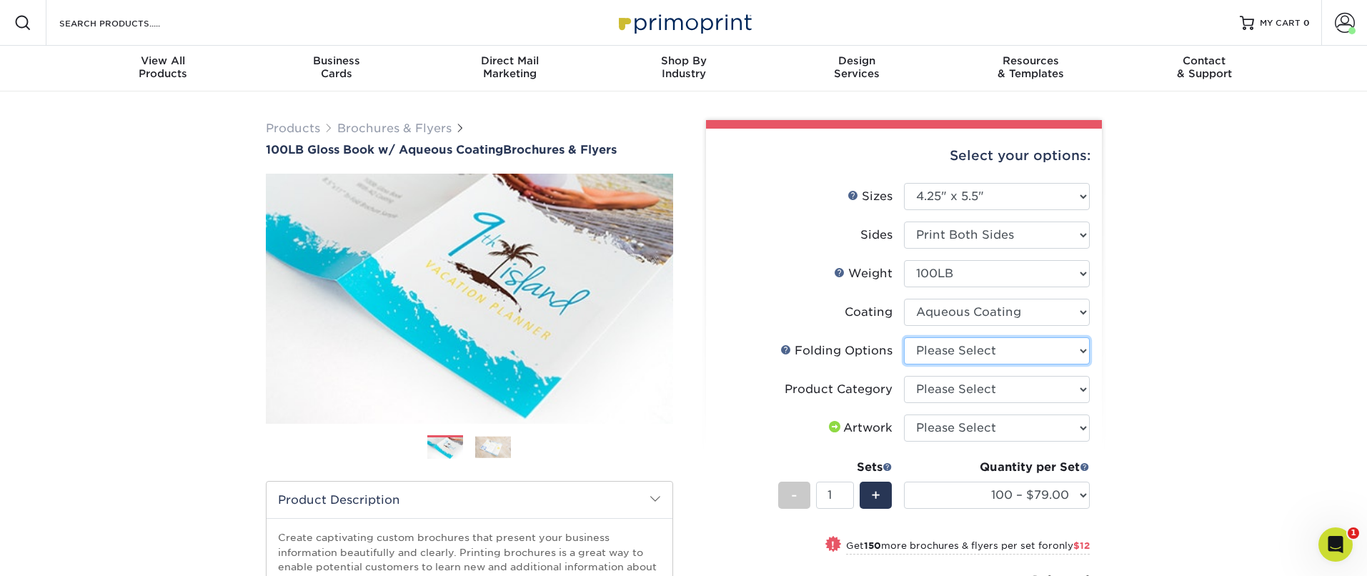
click at [1035, 357] on select "Please Select FLAT - No Folding" at bounding box center [997, 350] width 186 height 27
select select "9b1d5825-34d1-4721-9874-ed79abb003d7"
click at [904, 337] on select "Please Select FLAT - No Folding" at bounding box center [997, 350] width 186 height 27
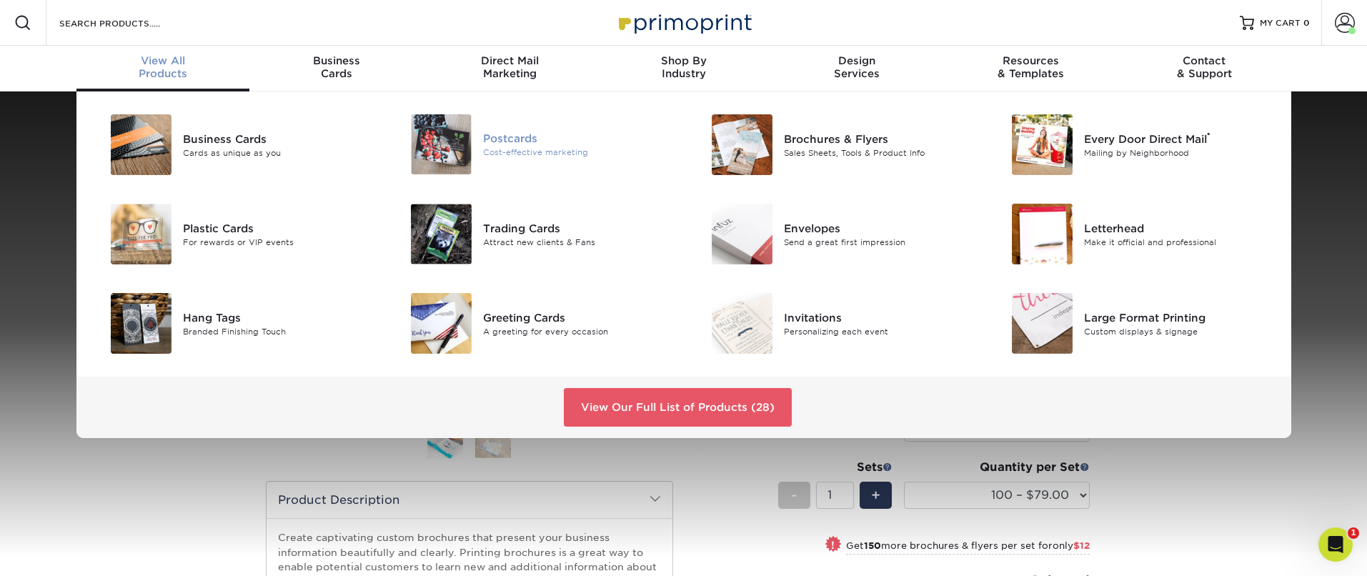
click at [522, 141] on div "Postcards" at bounding box center [577, 139] width 189 height 16
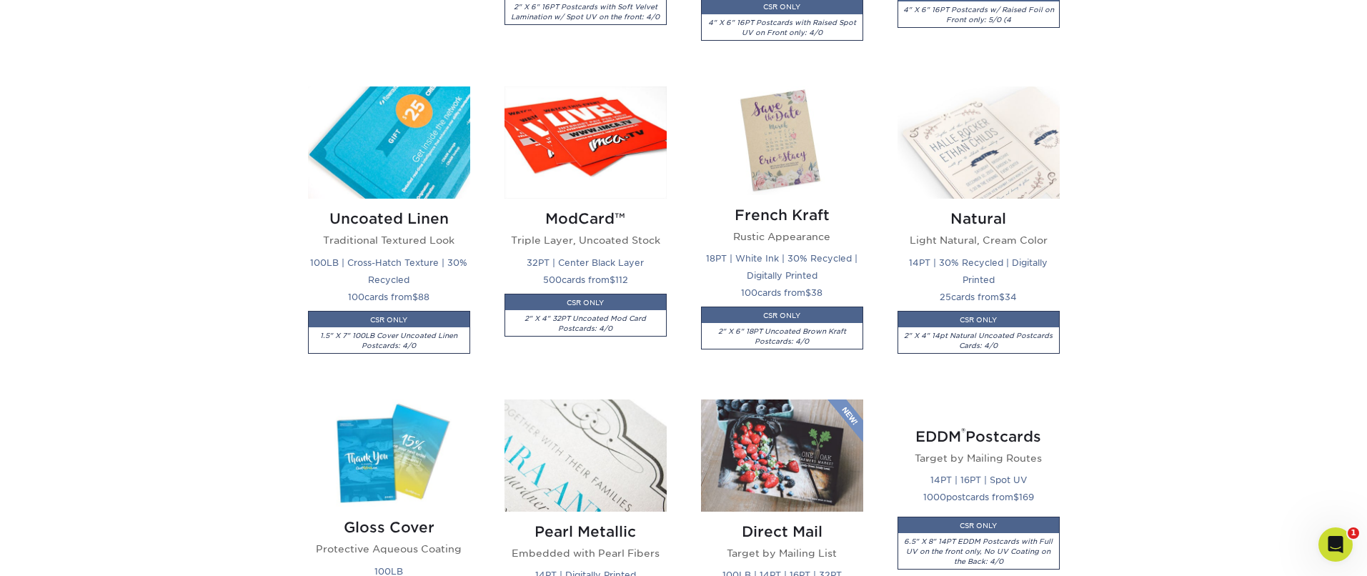
scroll to position [1970, 0]
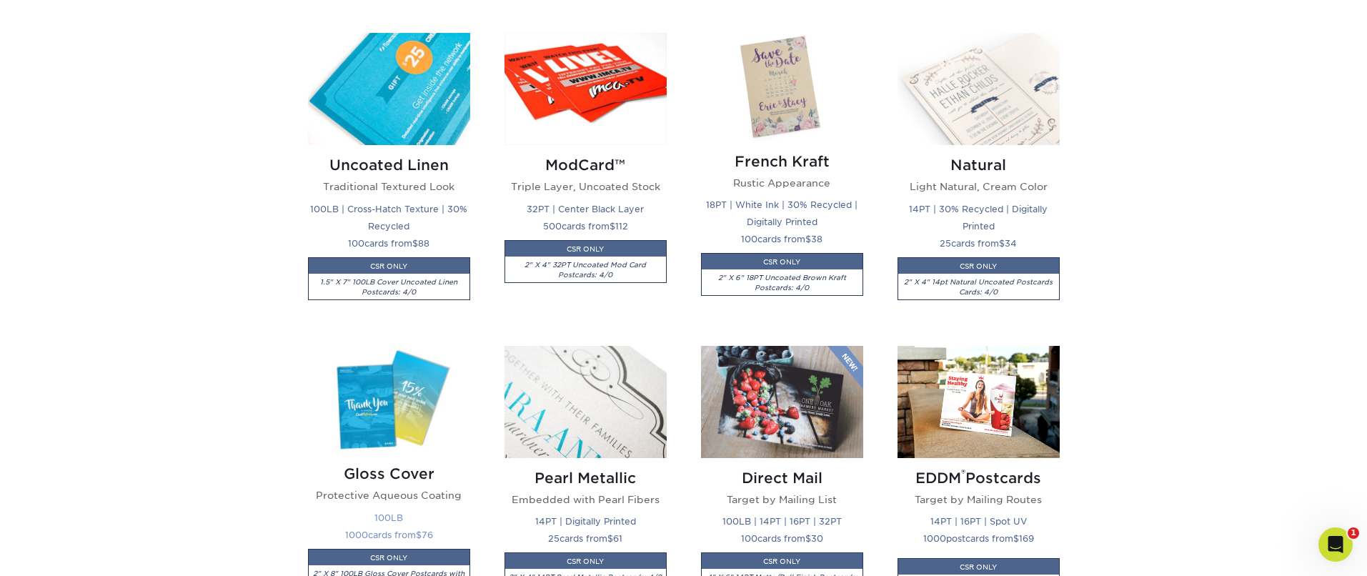
click at [431, 388] on img at bounding box center [389, 400] width 162 height 108
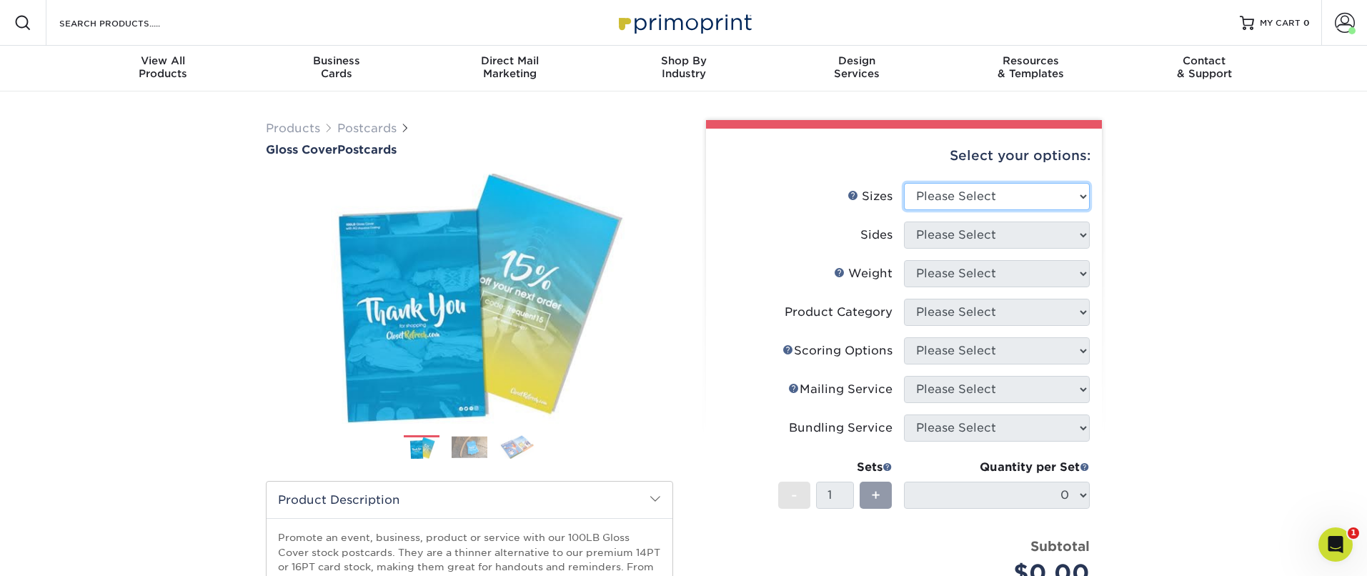
click at [977, 197] on select "Please Select 2" x 8" 3" x 4" 3" x 5" 3.5" x 8.5" 4" x 6" 4" x 9" 4.25" x 5.5" …" at bounding box center [997, 196] width 186 height 27
select select "4.25x5.50"
click at [904, 183] on select "Please Select 2" x 8" 3" x 4" 3" x 5" 3.5" x 8.5" 4" x 6" 4" x 9" 4.25" x 5.5" …" at bounding box center [997, 196] width 186 height 27
click at [988, 236] on select "Please Select Print Both Sides Print Front Only" at bounding box center [997, 235] width 186 height 27
select select "13abbda7-1d64-4f25-8bb2-c179b224825d"
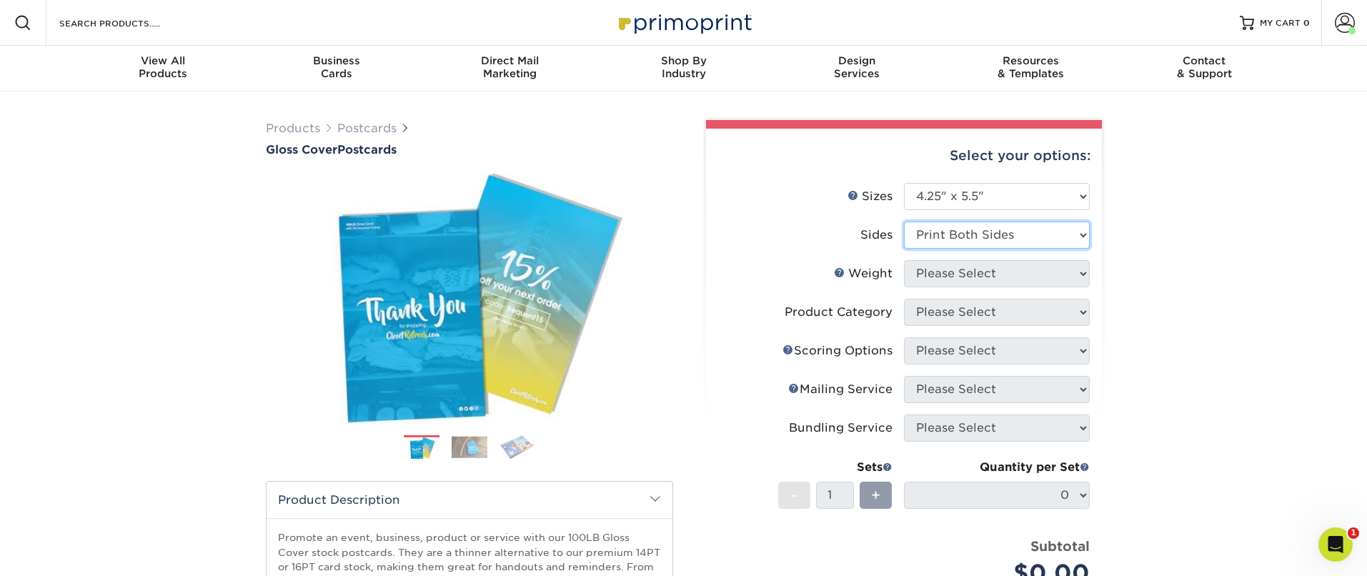
click at [904, 222] on select "Please Select Print Both Sides Print Front Only" at bounding box center [997, 235] width 186 height 27
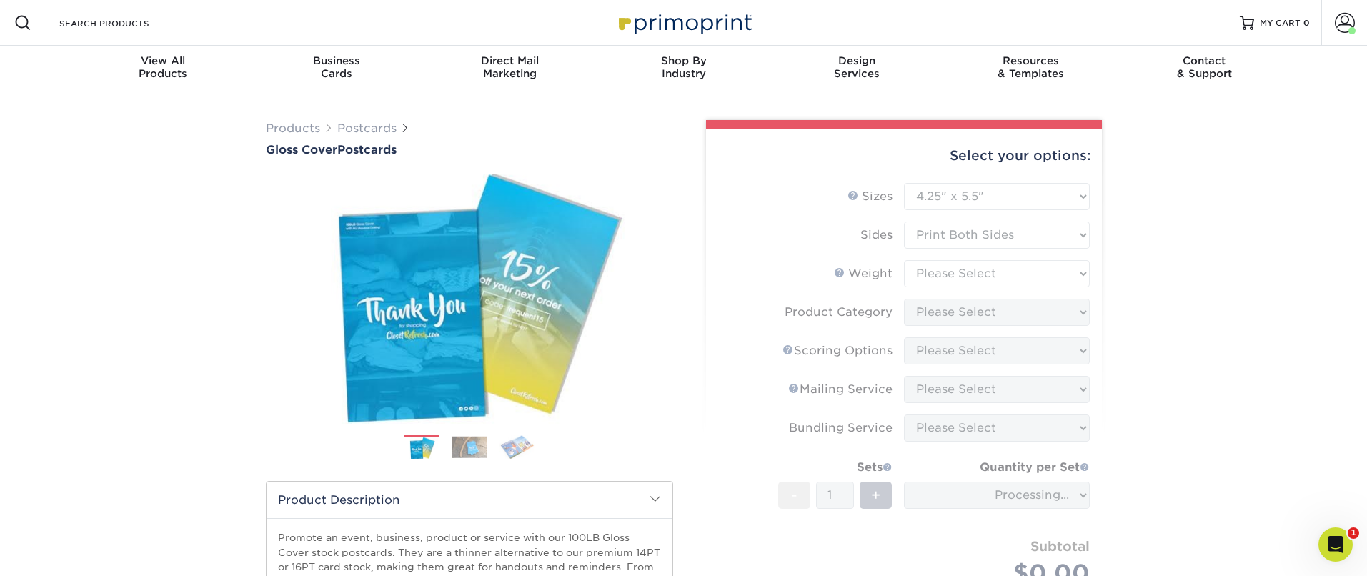
click at [993, 274] on form "Sizes Help Sizes Please Select 2" x 8" 3" x 4" 3" x 5" 3.5" x 8.5" 4" x 6" 4" x…" at bounding box center [903, 407] width 373 height 448
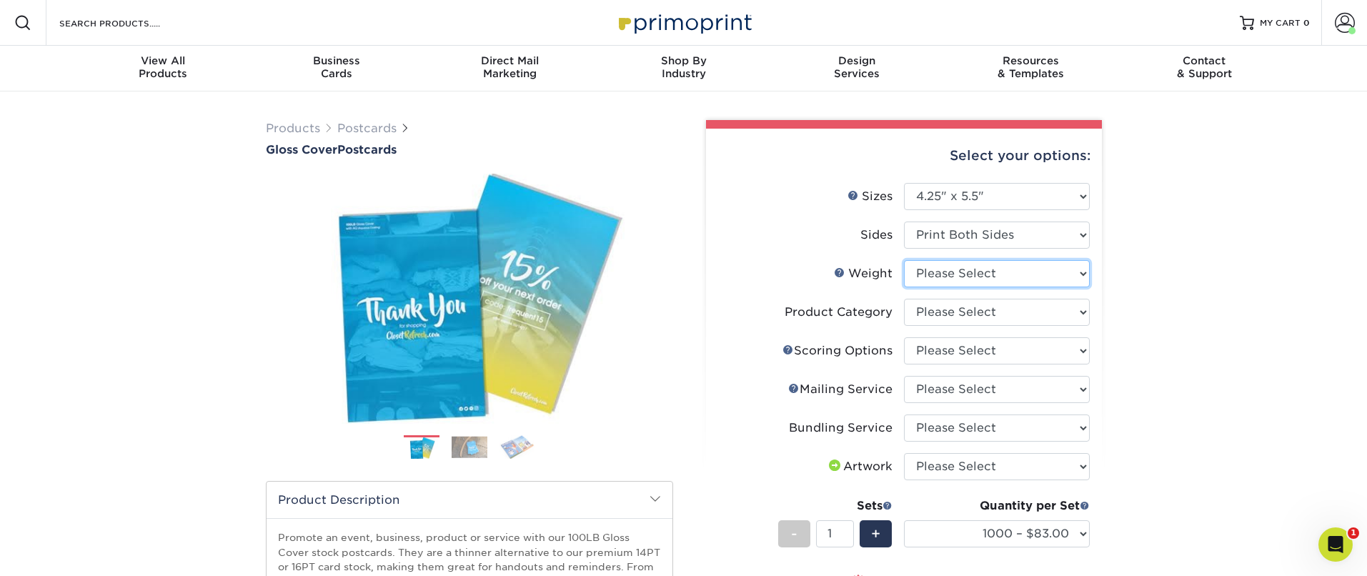
click at [983, 279] on select "Please Select 100LB" at bounding box center [997, 273] width 186 height 27
select select "100LB"
click at [904, 260] on select "Please Select 100LB" at bounding box center [997, 273] width 186 height 27
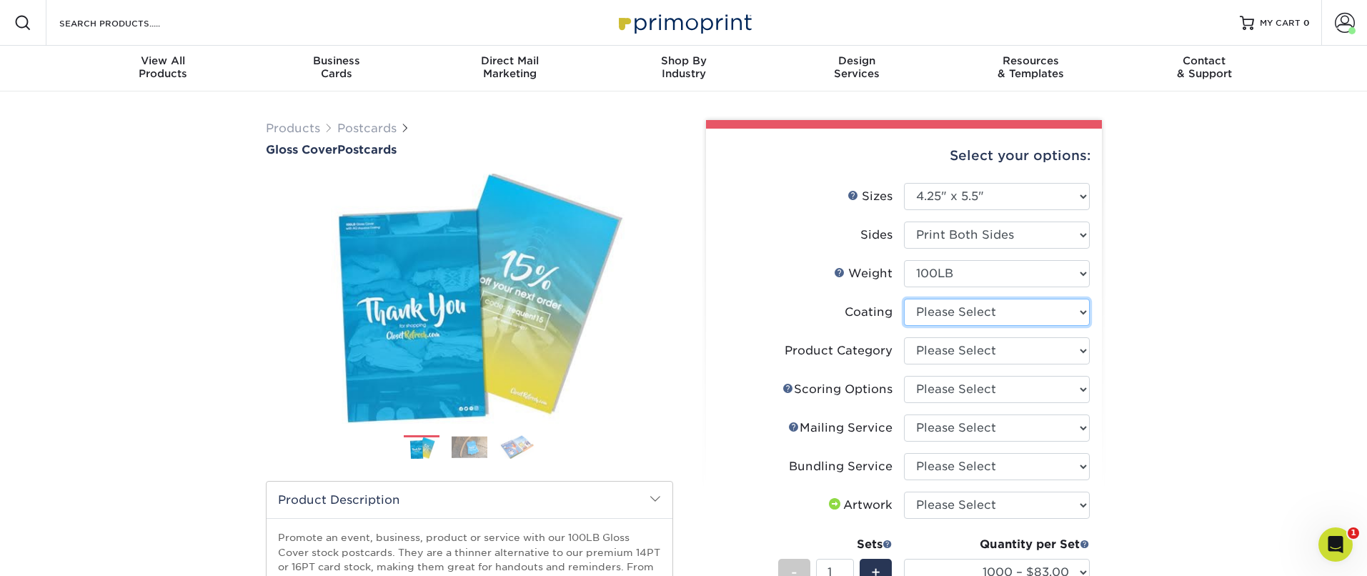
click at [1003, 309] on select at bounding box center [997, 312] width 186 height 27
select select "d41dab50-ff65-4f4f-bb17-2afe4d36ae33"
click at [904, 299] on select at bounding box center [997, 312] width 186 height 27
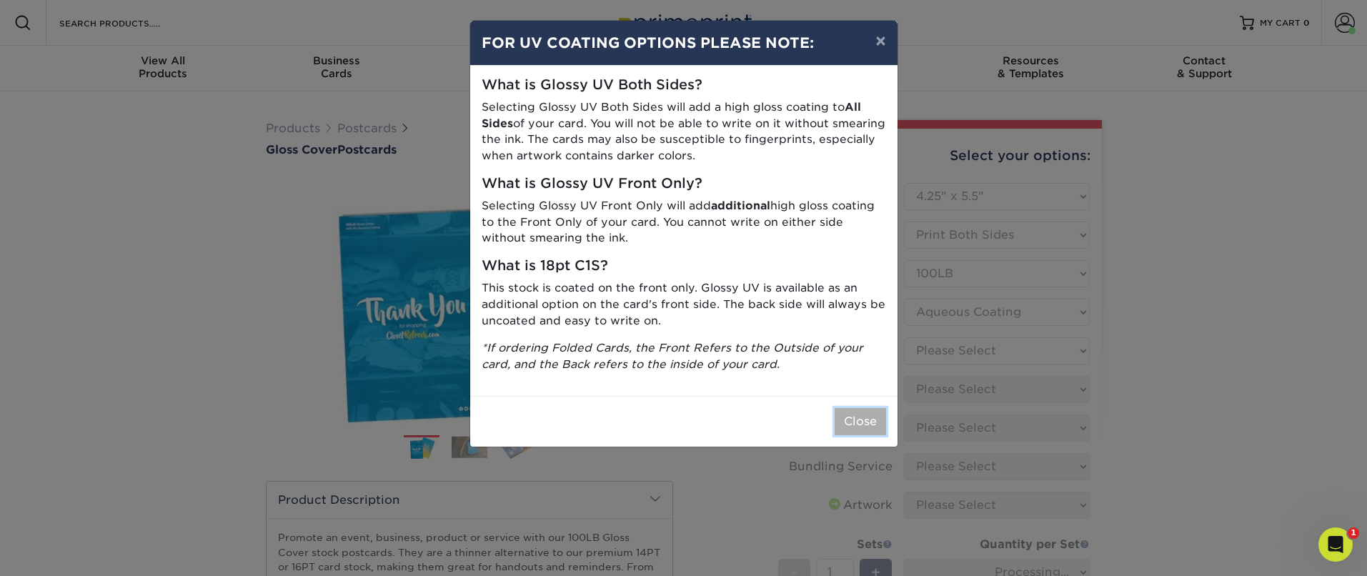
click at [842, 413] on button "Close" at bounding box center [860, 421] width 51 height 27
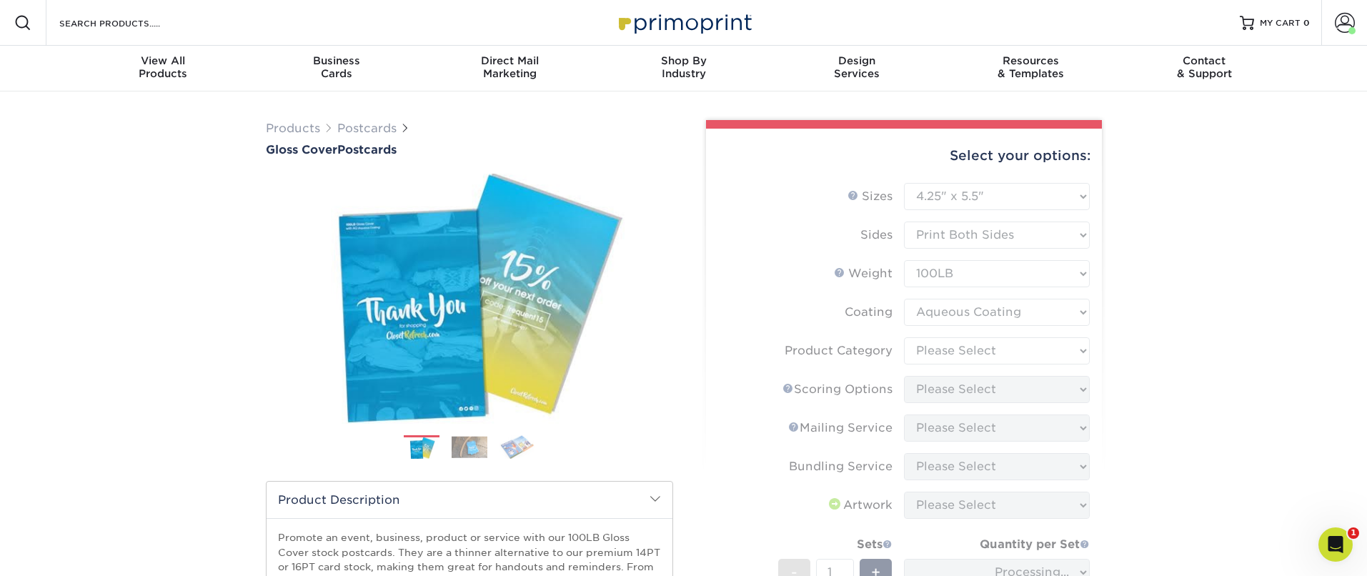
click at [975, 341] on form "Sizes Help Sizes Please Select 2" x 8" 3" x 4" 3" x 5" 3.5" x 8.5" 4" x 6" 4" x…" at bounding box center [903, 445] width 373 height 525
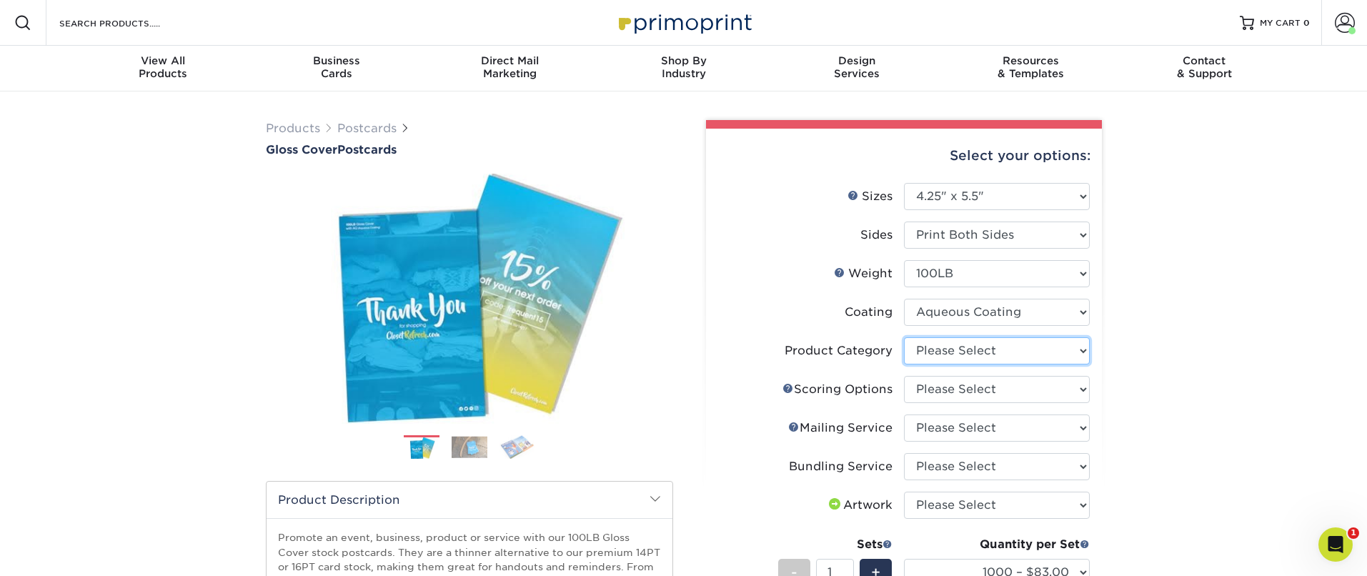
click at [1001, 356] on select "Please Select Postcards" at bounding box center [997, 350] width 186 height 27
select select "9b7272e0-d6c8-4c3c-8e97-d3a1bcdab858"
click at [904, 337] on select "Please Select Postcards" at bounding box center [997, 350] width 186 height 27
click at [1060, 399] on select "Please Select No Scoring One Score Score in Half" at bounding box center [997, 389] width 186 height 27
click at [904, 376] on select "Please Select No Scoring One Score Score in Half" at bounding box center [997, 389] width 186 height 27
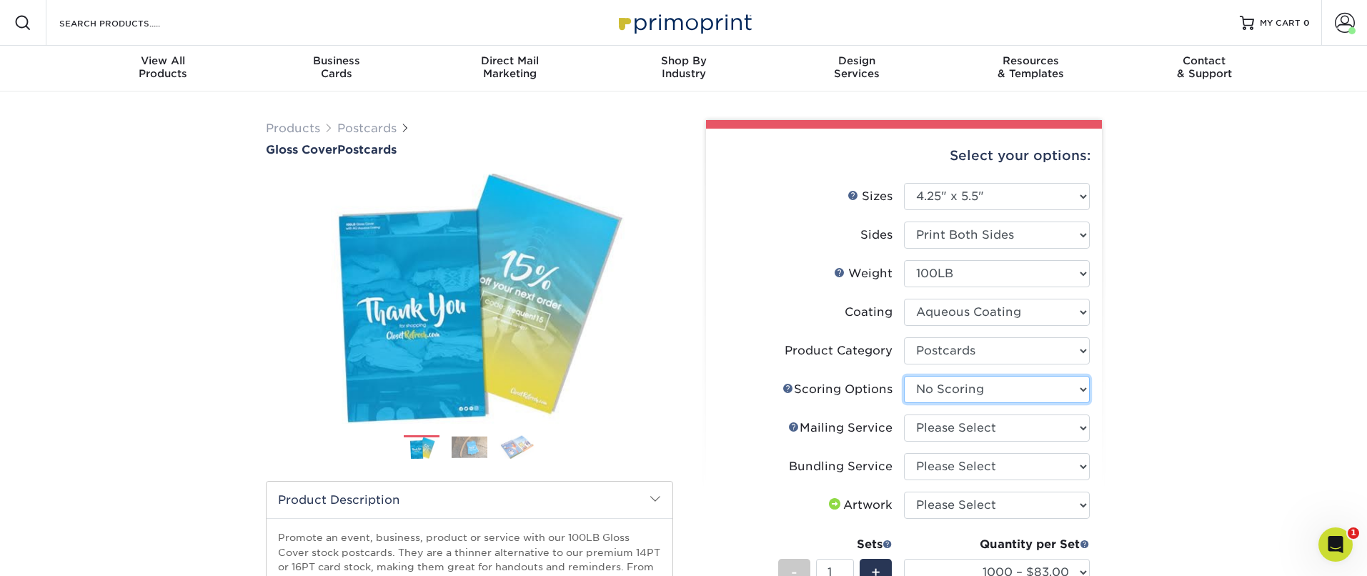
click at [993, 390] on select "Please Select No Scoring One Score Score in Half" at bounding box center [997, 389] width 186 height 27
select select "b23166fa-223a-4016-b2d3-d3438452c7d9"
click at [904, 376] on select "Please Select No Scoring One Score Score in Half" at bounding box center [997, 389] width 186 height 27
